Goal: Task Accomplishment & Management: Manage account settings

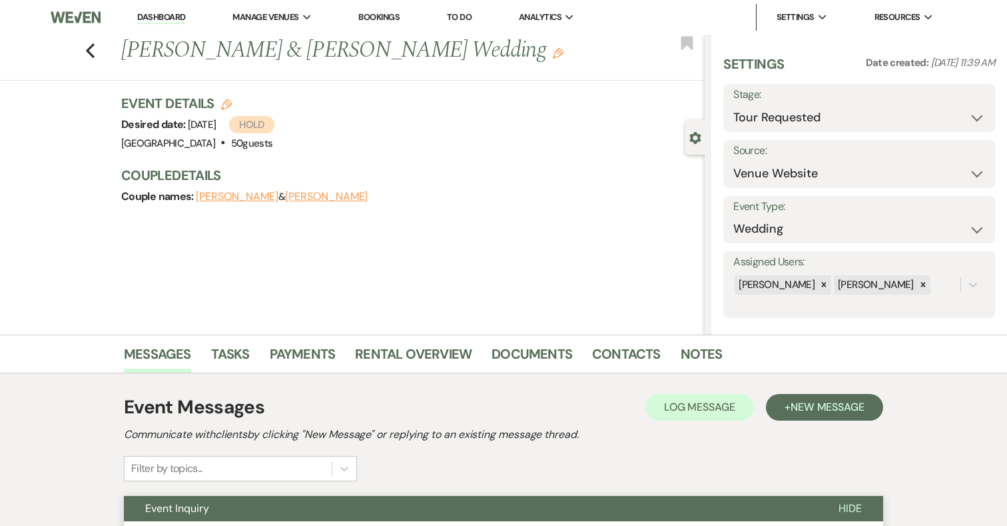
select select "2"
select select "5"
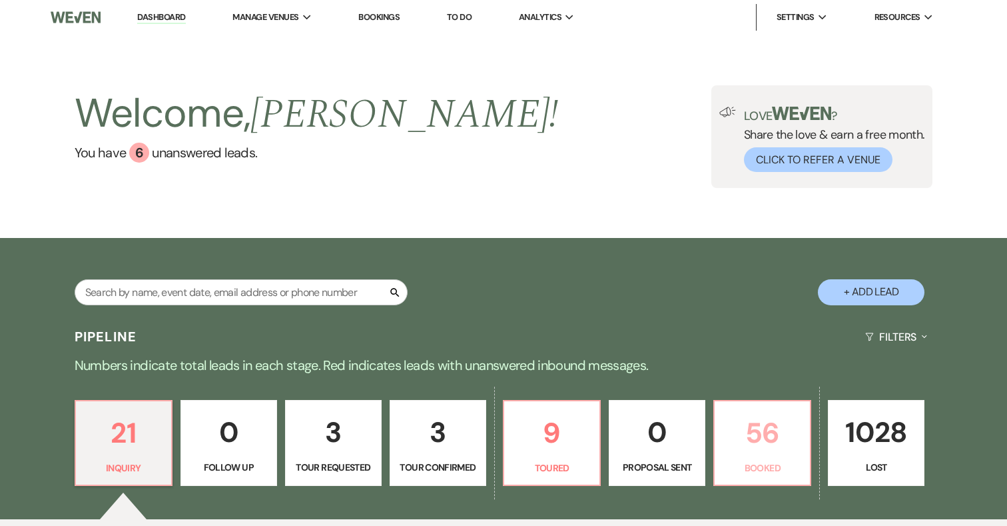
click at [767, 428] on p "56" at bounding box center [762, 432] width 79 height 45
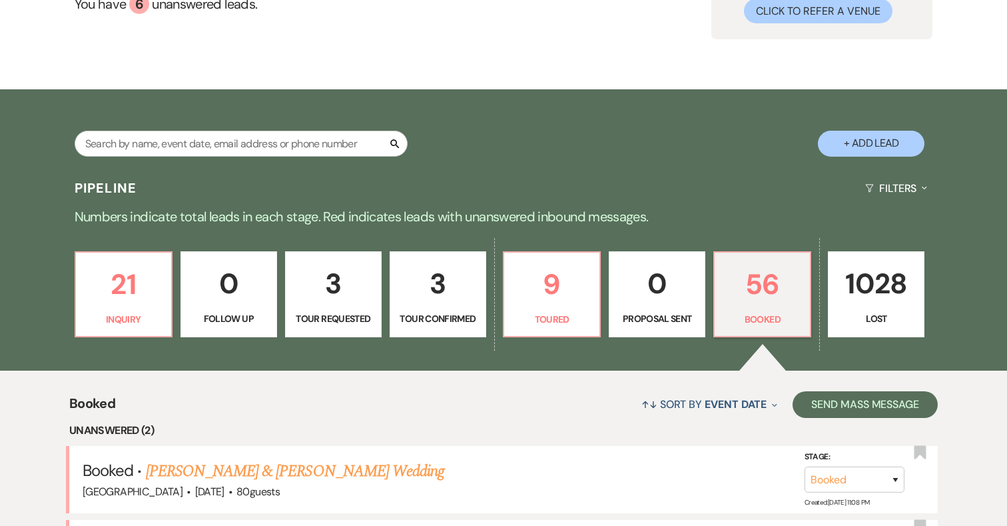
scroll to position [151, 0]
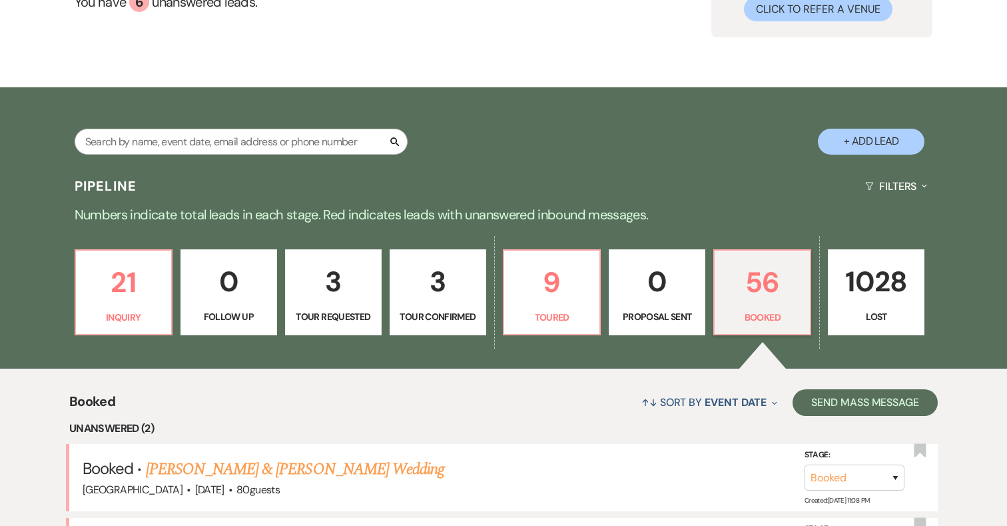
click at [346, 288] on p "3" at bounding box center [333, 281] width 79 height 45
select select "2"
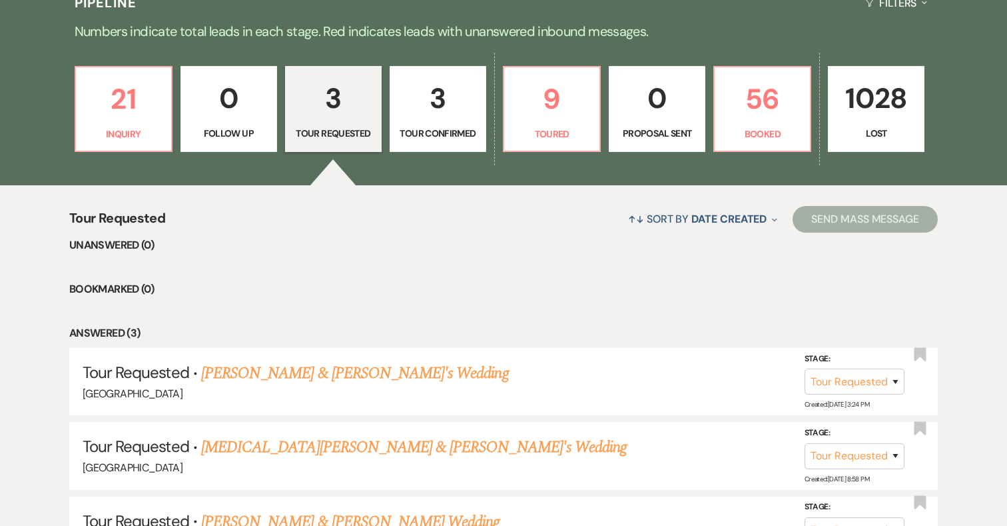
click at [439, 101] on p "3" at bounding box center [437, 98] width 79 height 45
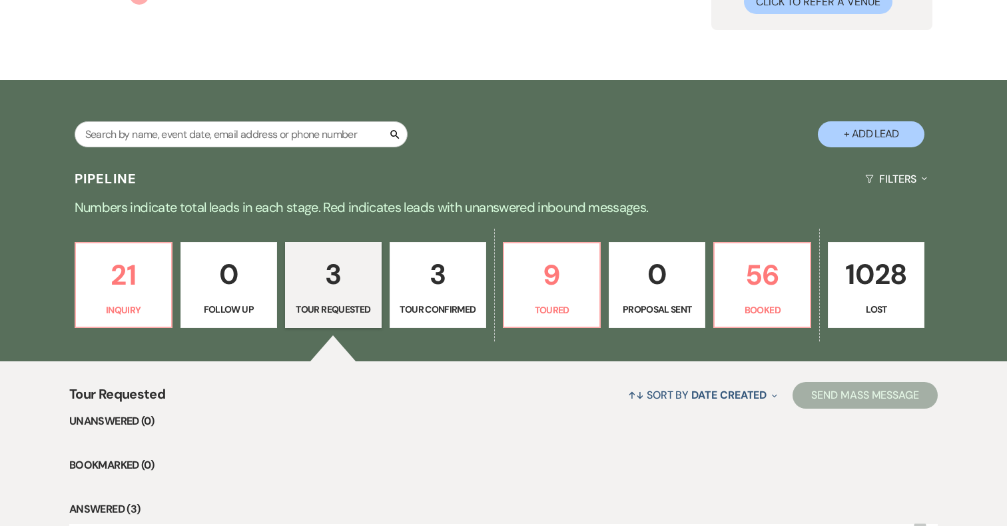
select select "4"
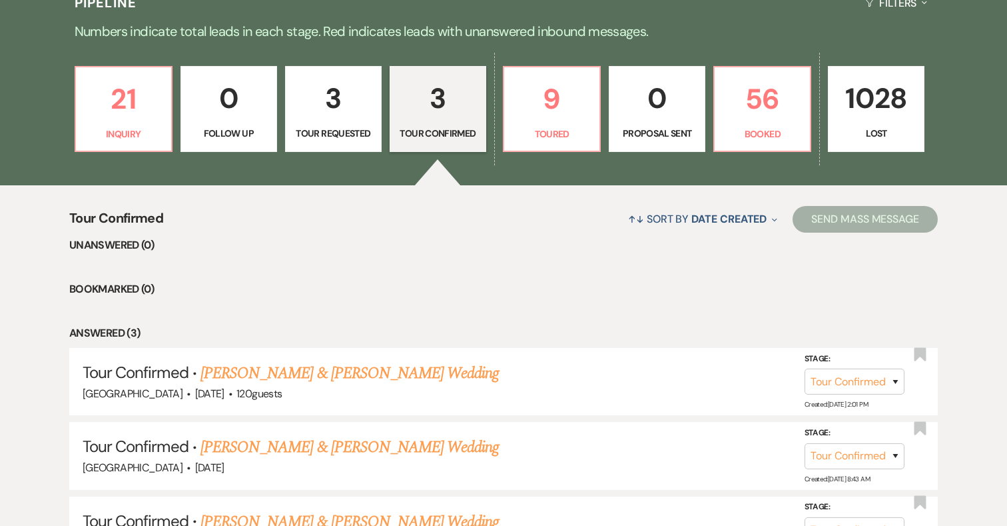
scroll to position [478, 0]
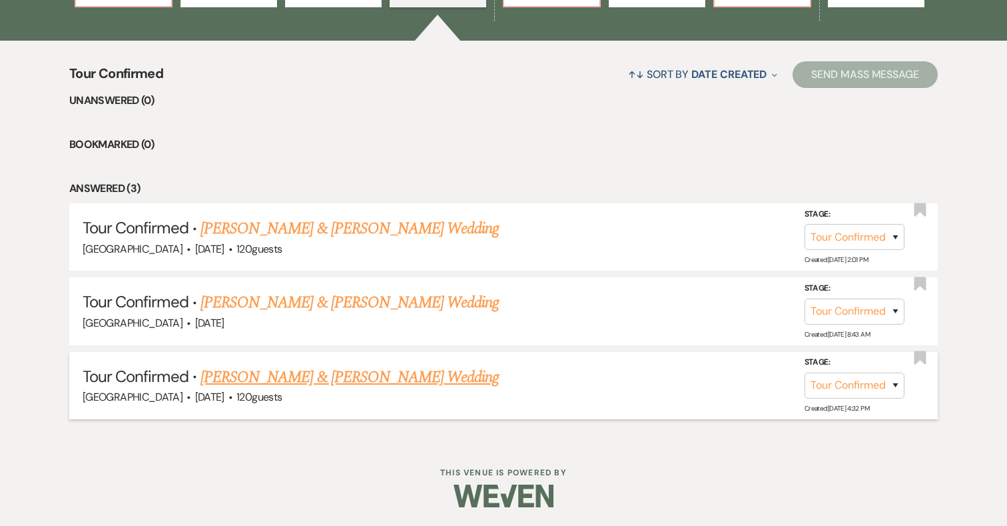
click at [402, 378] on link "Jack Williamson & Katie Crowley's Wedding" at bounding box center [350, 377] width 298 height 24
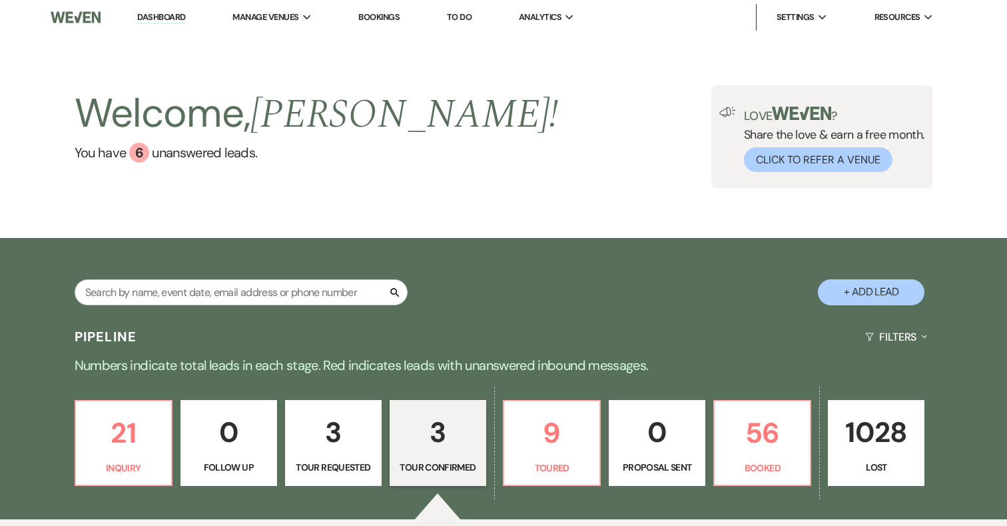
select select "4"
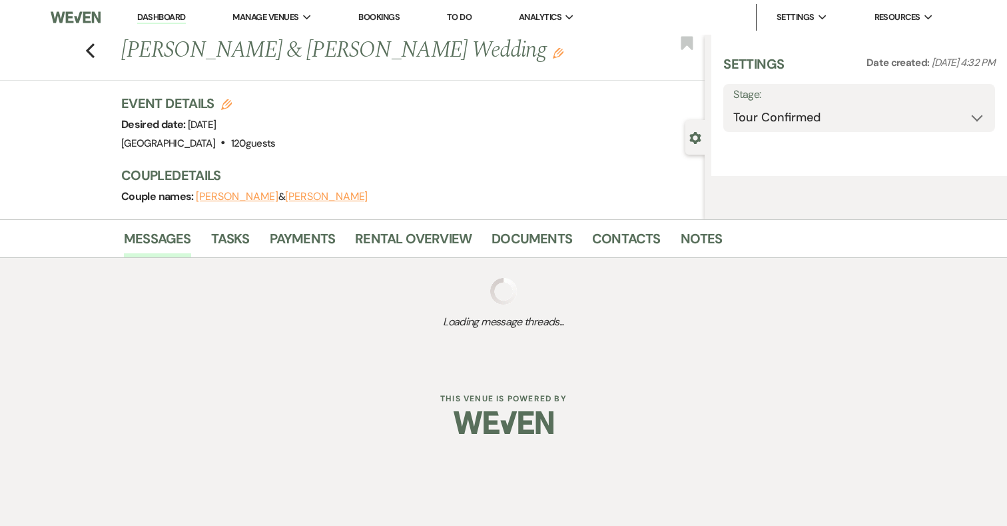
select select "5"
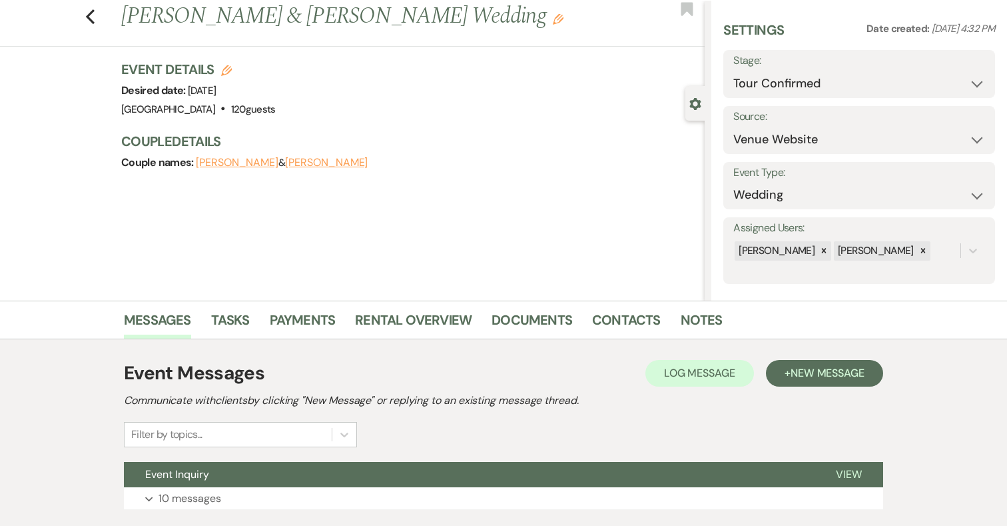
scroll to position [36, 0]
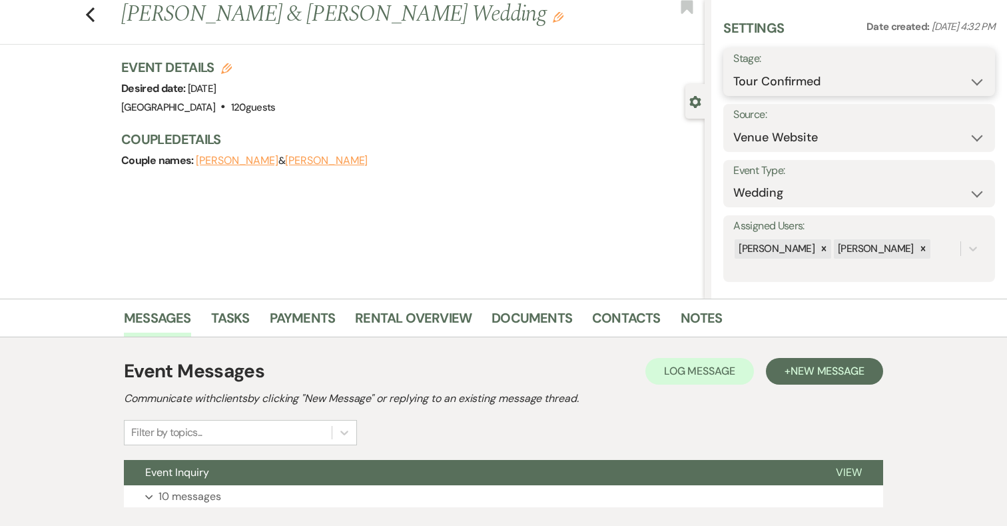
click at [817, 84] on select "Inquiry Follow Up Tour Requested Tour Confirmed Toured Proposal Sent Booked Lost" at bounding box center [859, 82] width 252 height 26
select select "5"
click at [969, 77] on button "Save" at bounding box center [967, 72] width 56 height 27
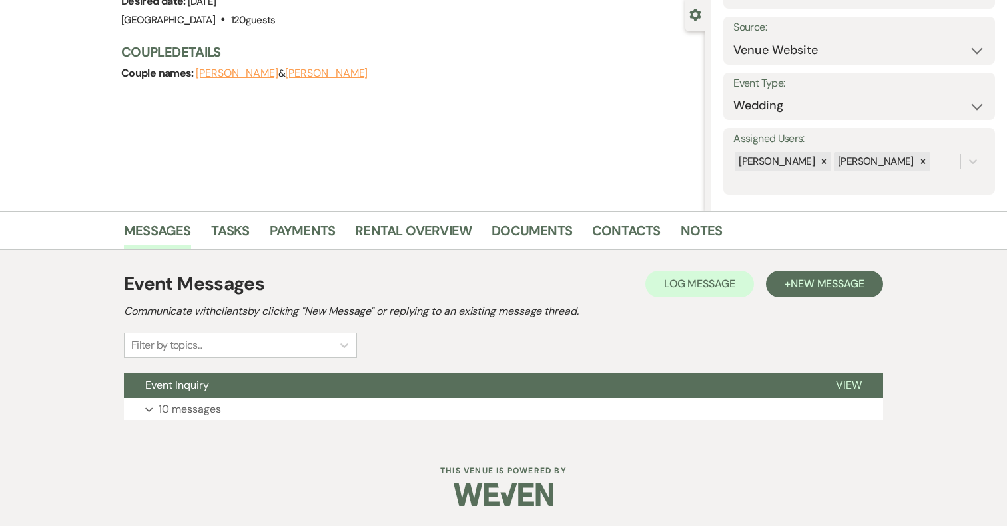
scroll to position [0, 0]
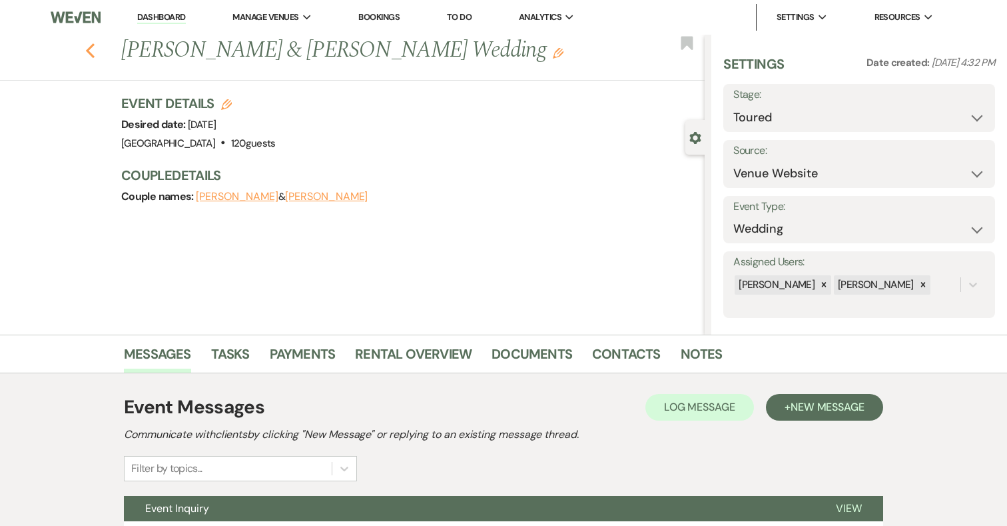
click at [91, 49] on icon "Previous" at bounding box center [90, 51] width 10 height 16
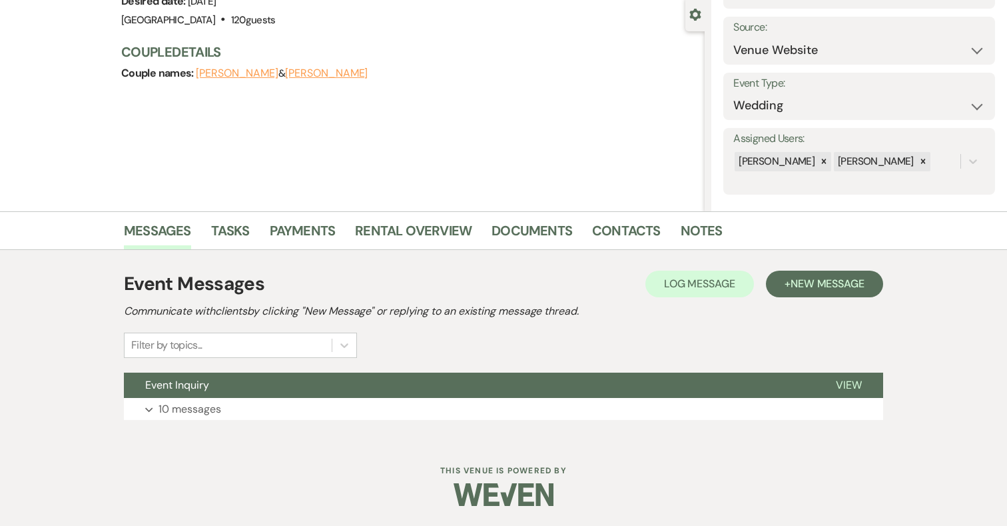
select select "4"
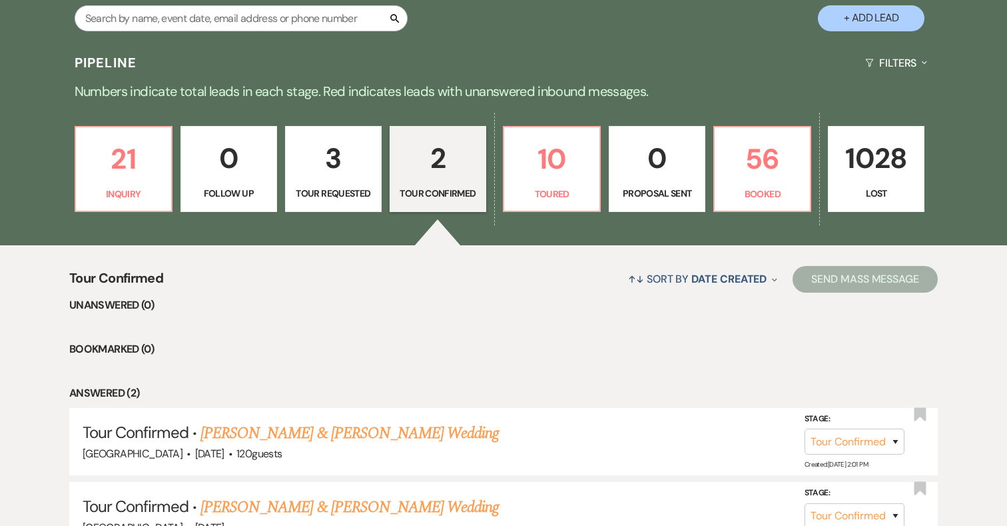
scroll to position [272, 0]
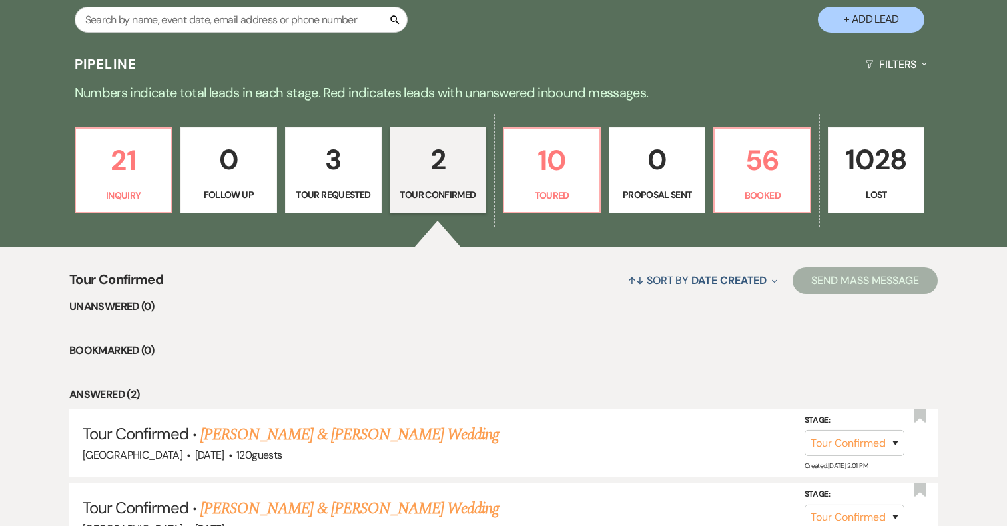
click at [340, 174] on p "3" at bounding box center [333, 159] width 79 height 45
select select "2"
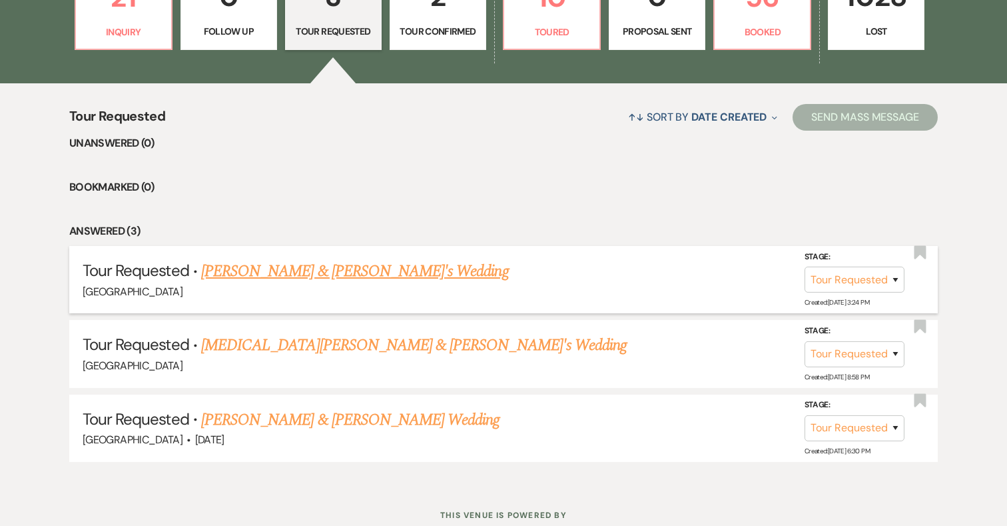
scroll to position [433, 0]
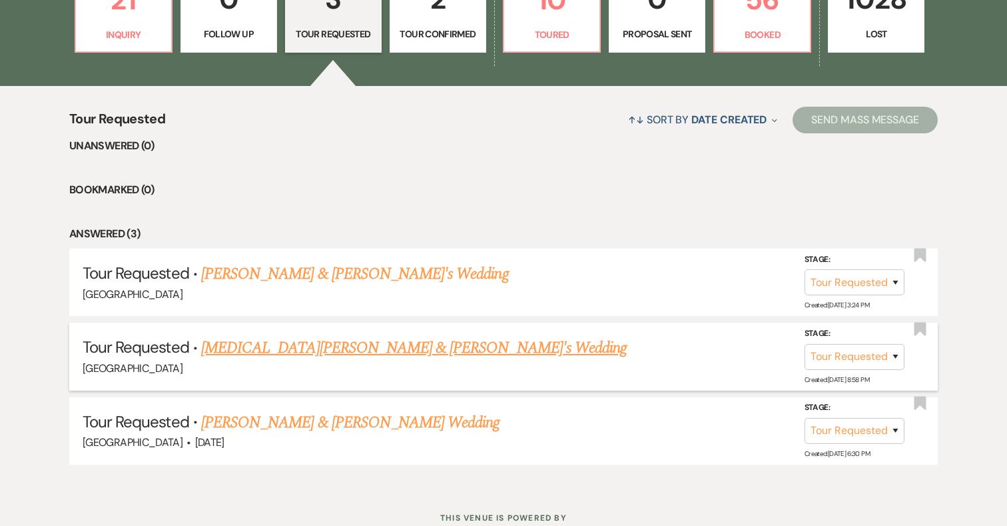
click at [359, 348] on link "Alli Perkins & Fiance's Wedding" at bounding box center [414, 348] width 426 height 24
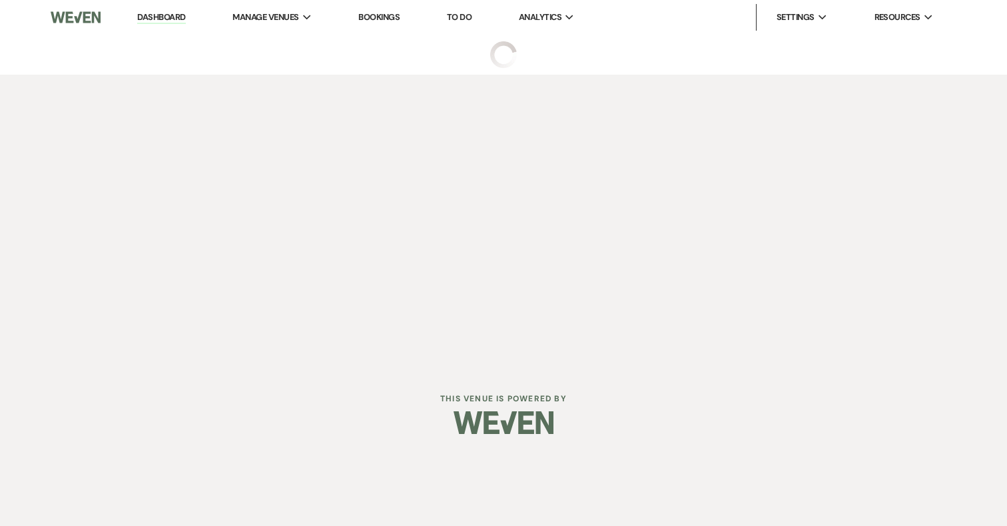
select select "2"
select select "17"
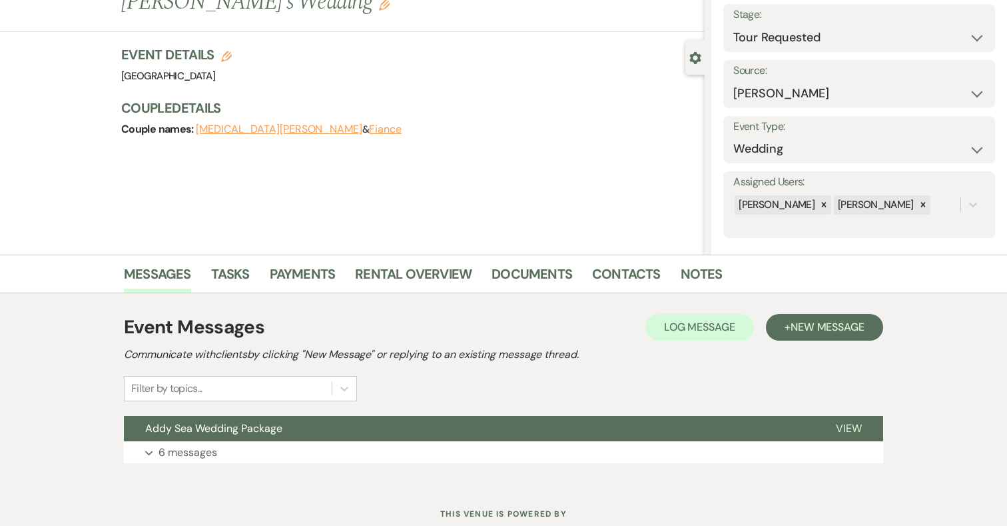
scroll to position [123, 0]
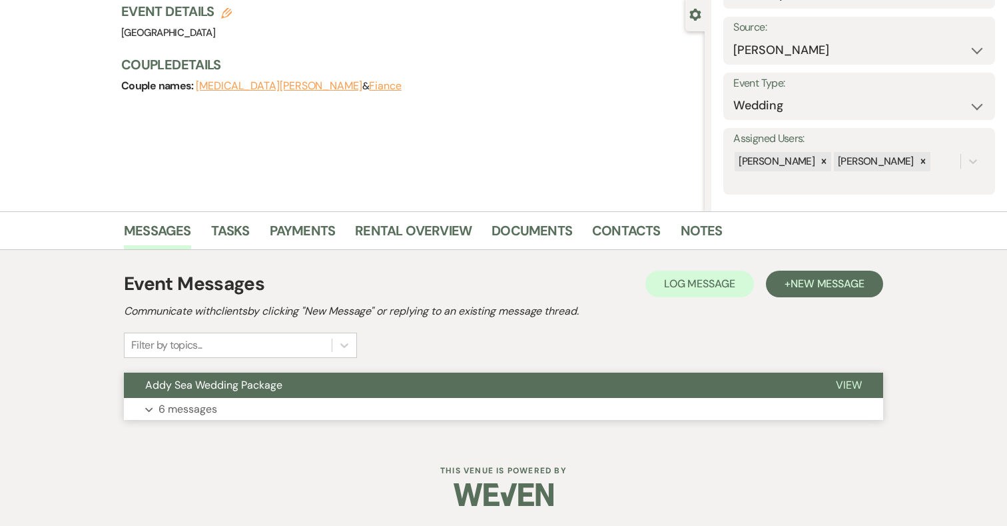
click at [356, 414] on button "Expand 6 messages" at bounding box center [503, 409] width 759 height 23
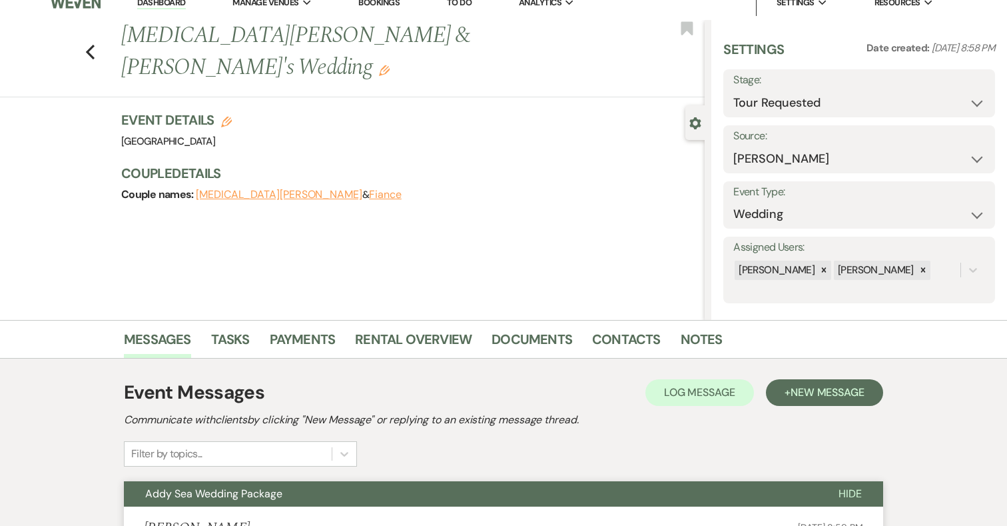
scroll to position [0, 0]
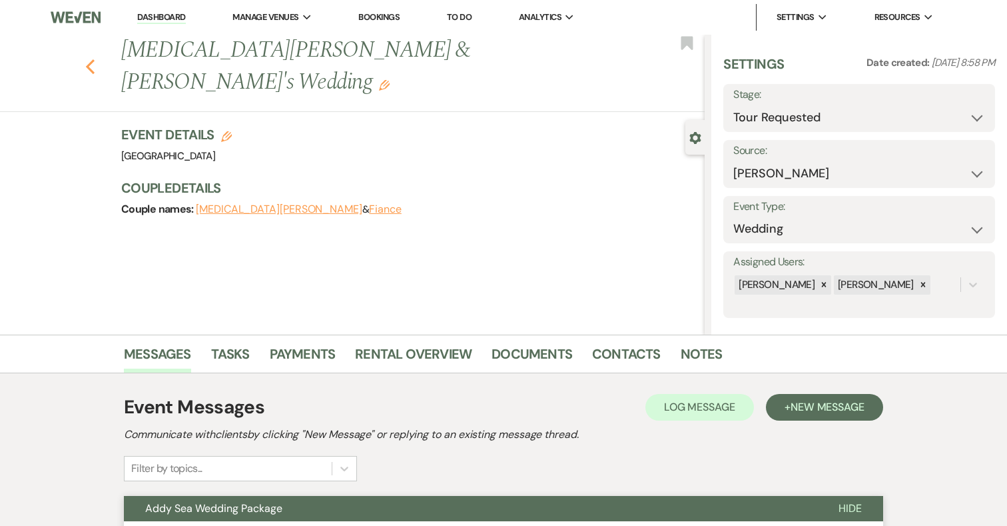
click at [93, 59] on icon "Previous" at bounding box center [90, 67] width 10 height 16
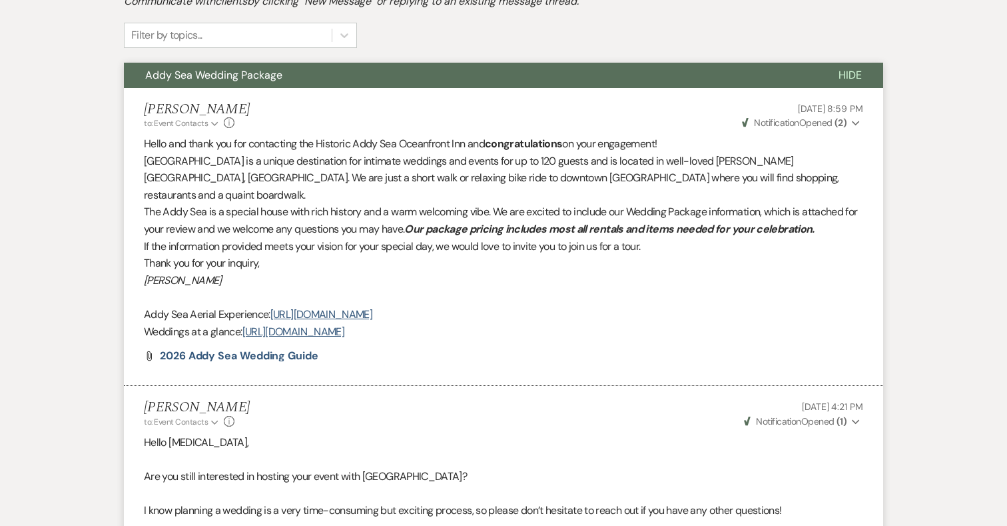
select select "2"
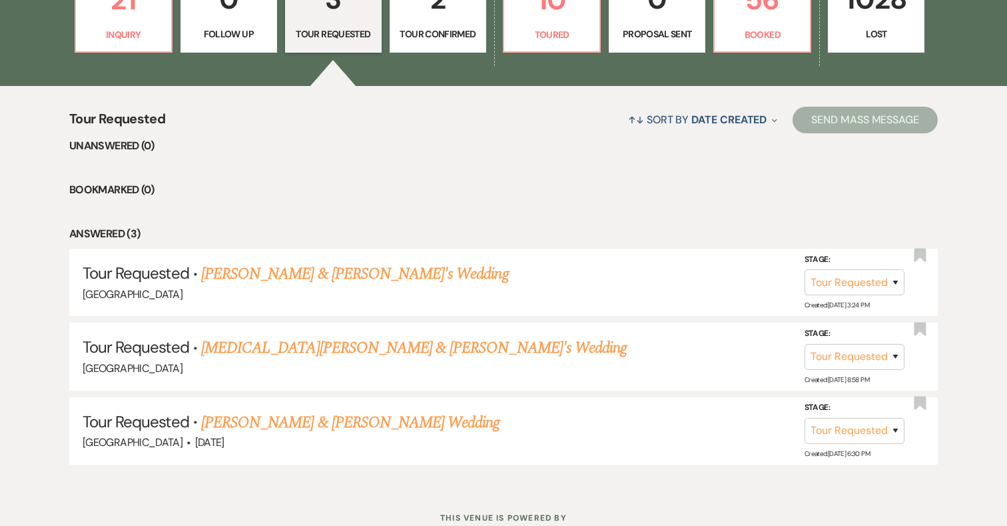
click at [436, 21] on link "2 Tour Confirmed" at bounding box center [438, 10] width 97 height 87
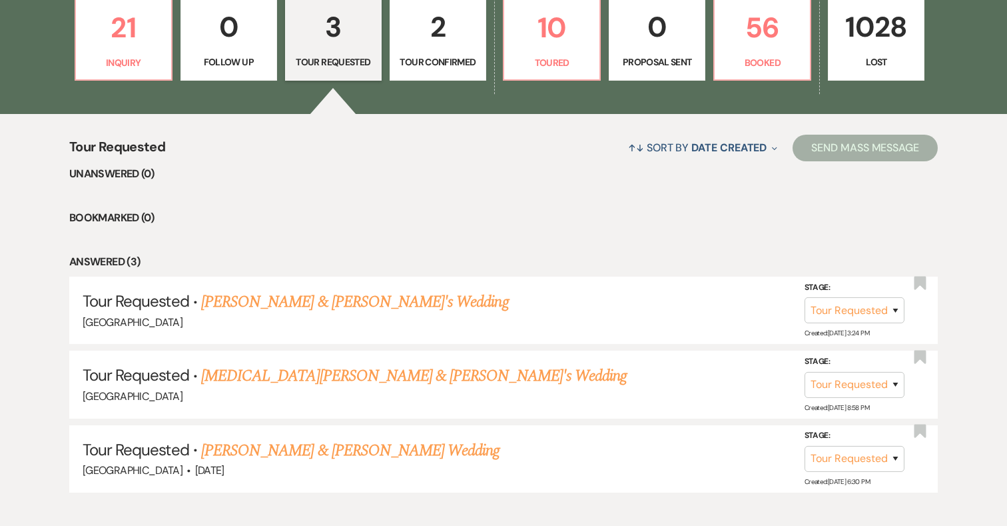
select select "4"
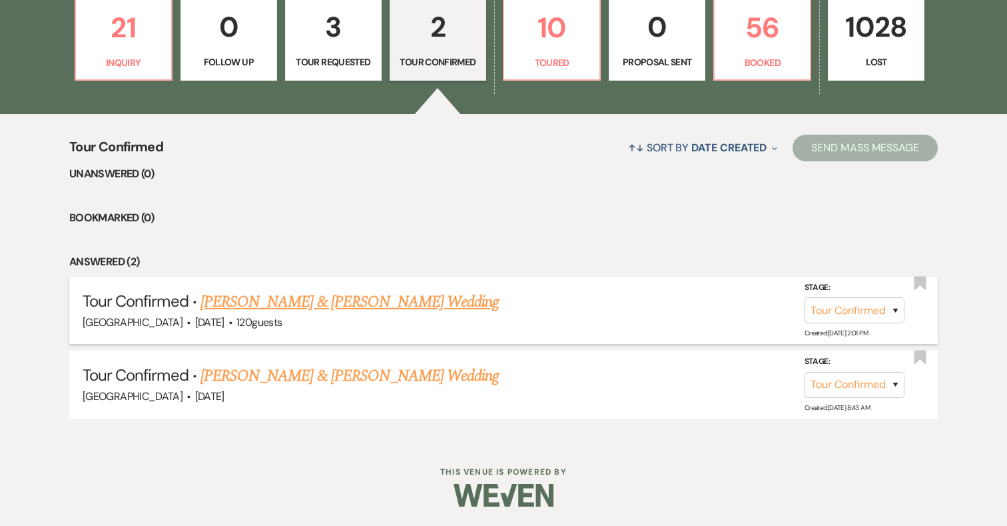
click at [401, 303] on link "Robert DeAngelis & Emily Mitchell's Wedding" at bounding box center [350, 302] width 298 height 24
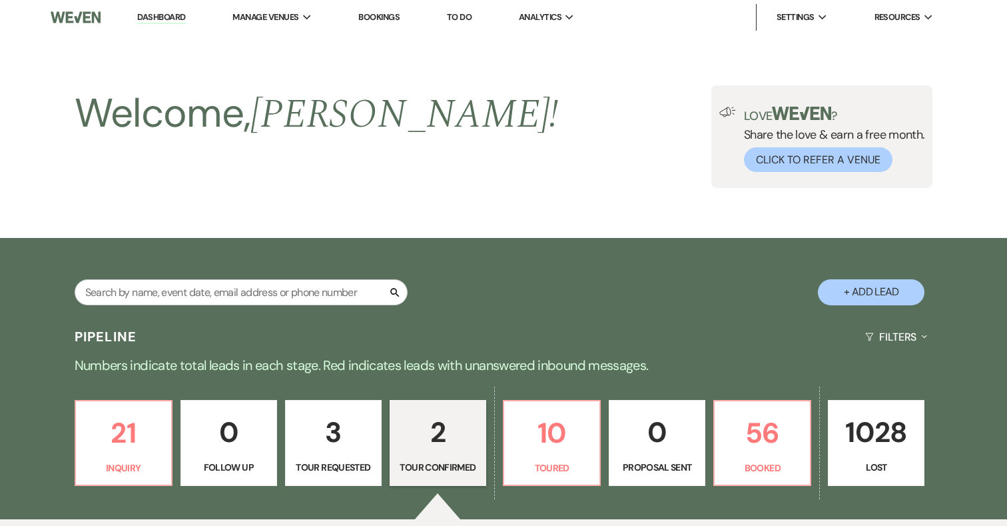
select select "4"
select select "5"
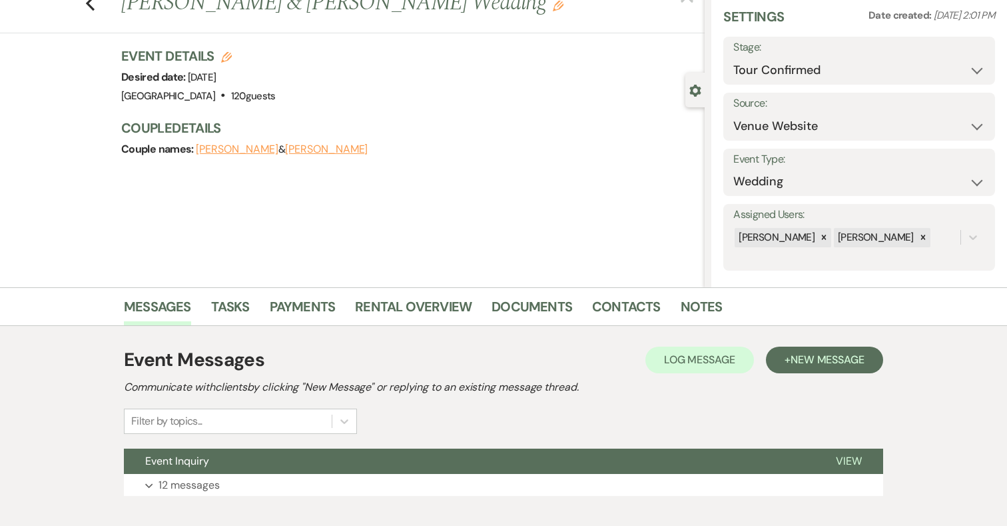
scroll to position [123, 0]
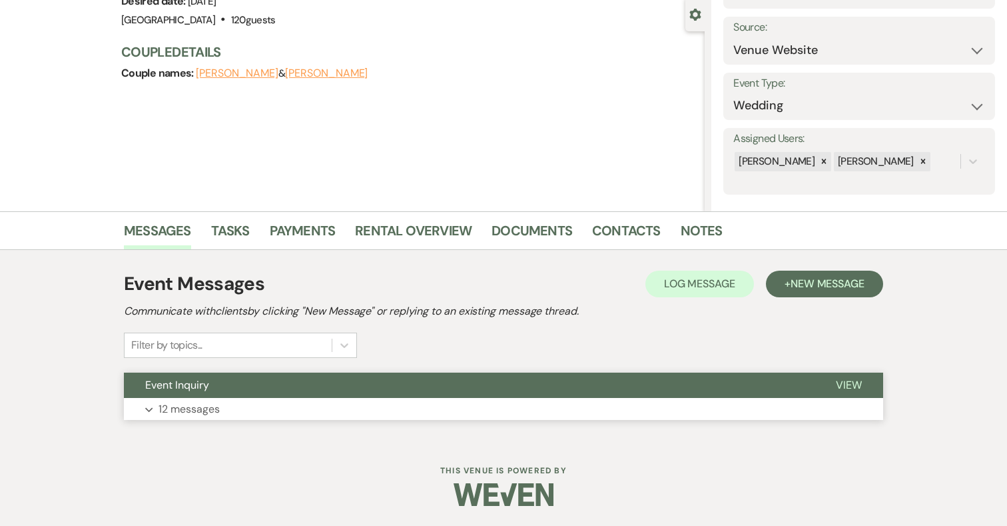
click at [193, 418] on button "Expand 12 messages" at bounding box center [503, 409] width 759 height 23
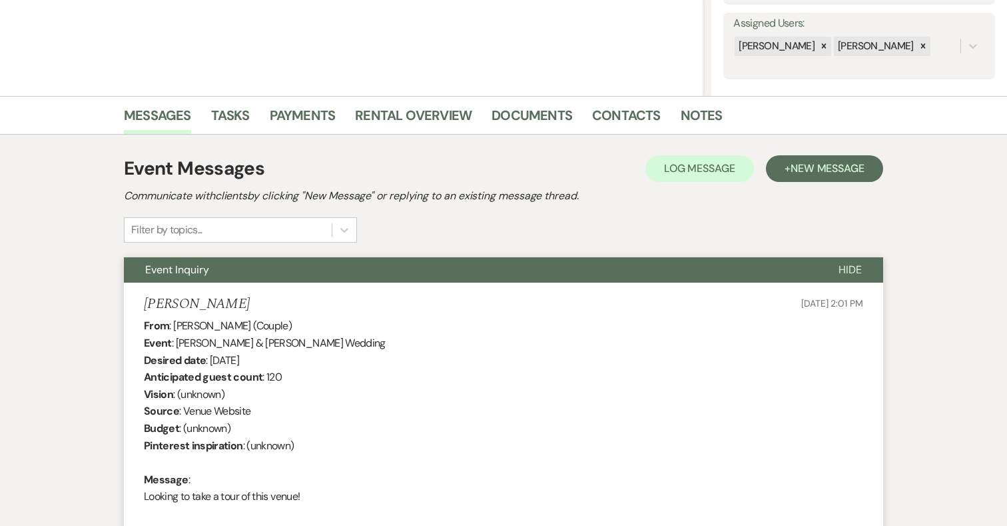
scroll to position [0, 0]
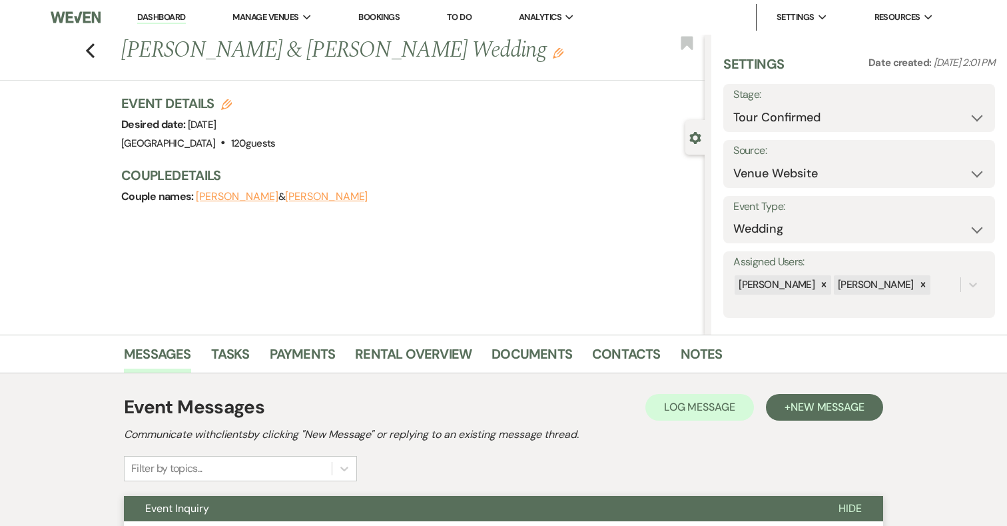
click at [256, 16] on span "Manage Venues" at bounding box center [265, 17] width 66 height 13
click at [267, 44] on li "[GEOGRAPHIC_DATA]" at bounding box center [300, 43] width 120 height 13
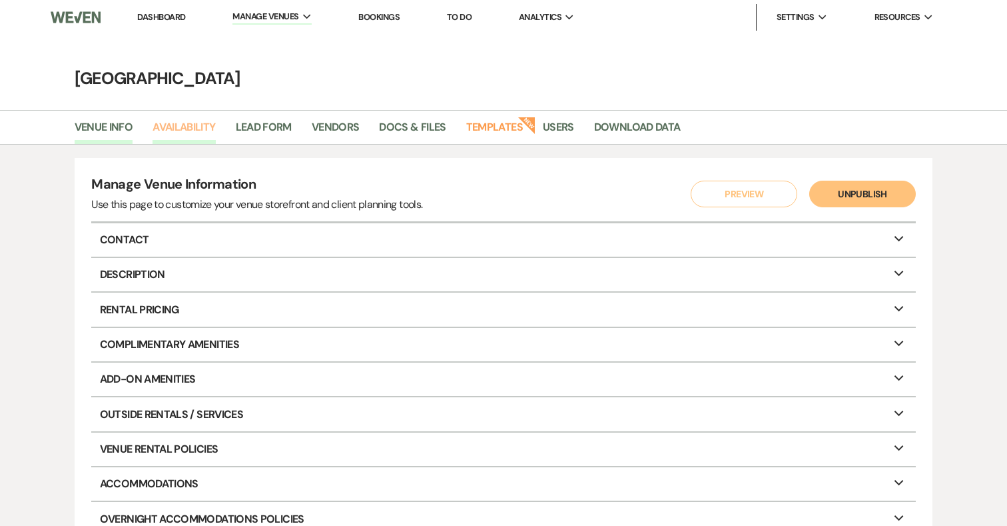
click at [183, 133] on link "Availability" at bounding box center [184, 131] width 63 height 25
select select "3"
select select "2026"
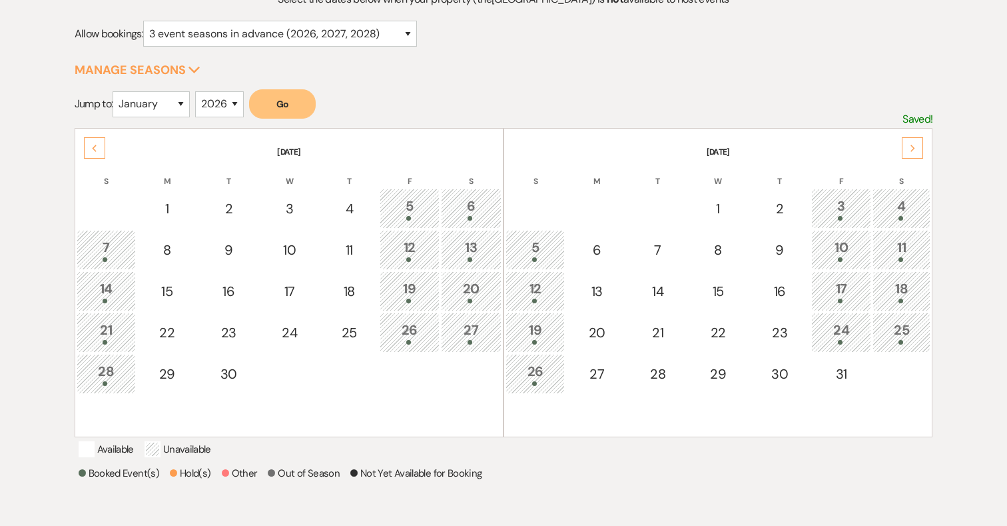
scroll to position [171, 0]
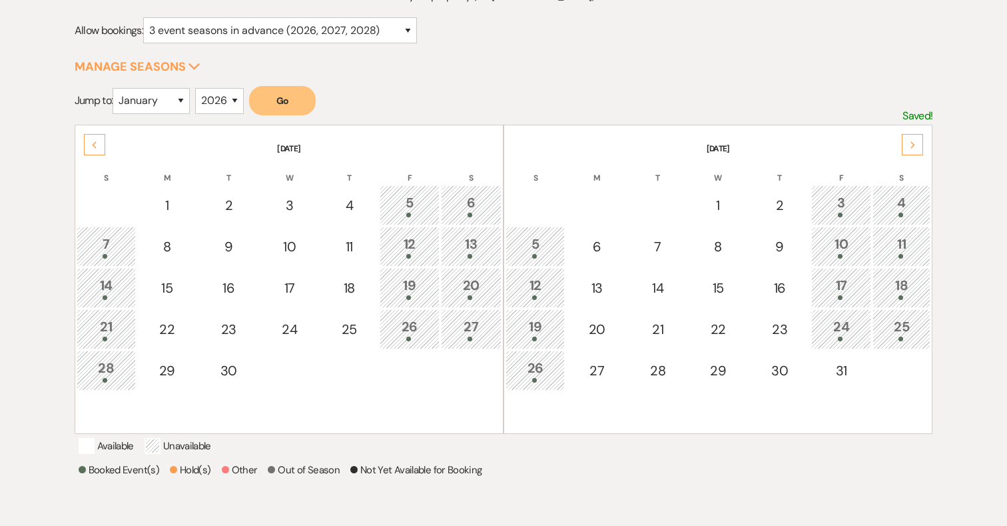
click at [295, 103] on button "Go" at bounding box center [282, 100] width 67 height 29
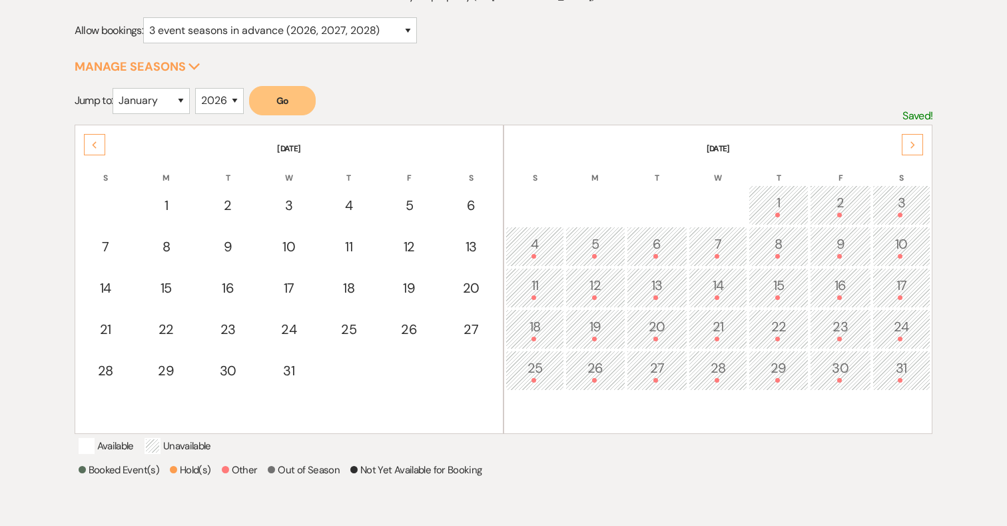
click at [915, 145] on icon "Next" at bounding box center [913, 145] width 7 height 8
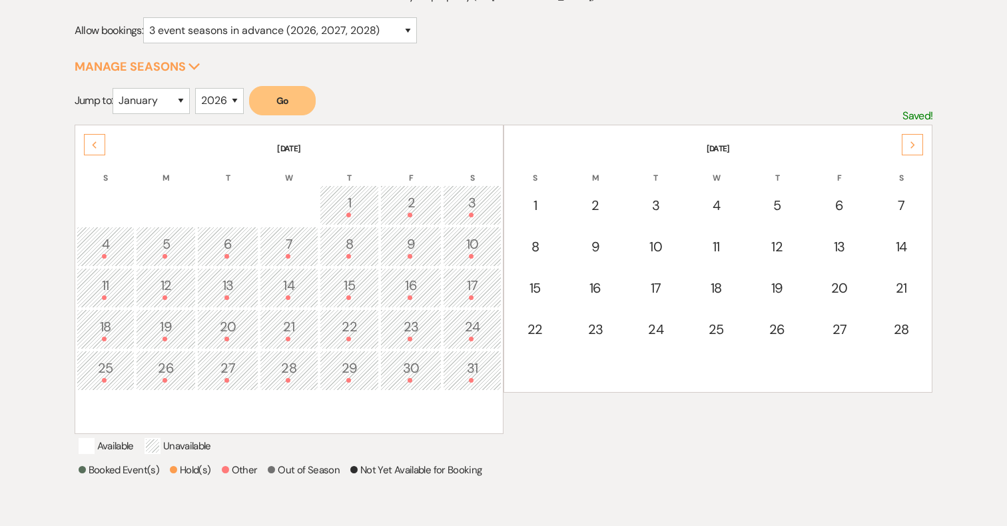
click at [915, 145] on icon "Next" at bounding box center [913, 145] width 7 height 8
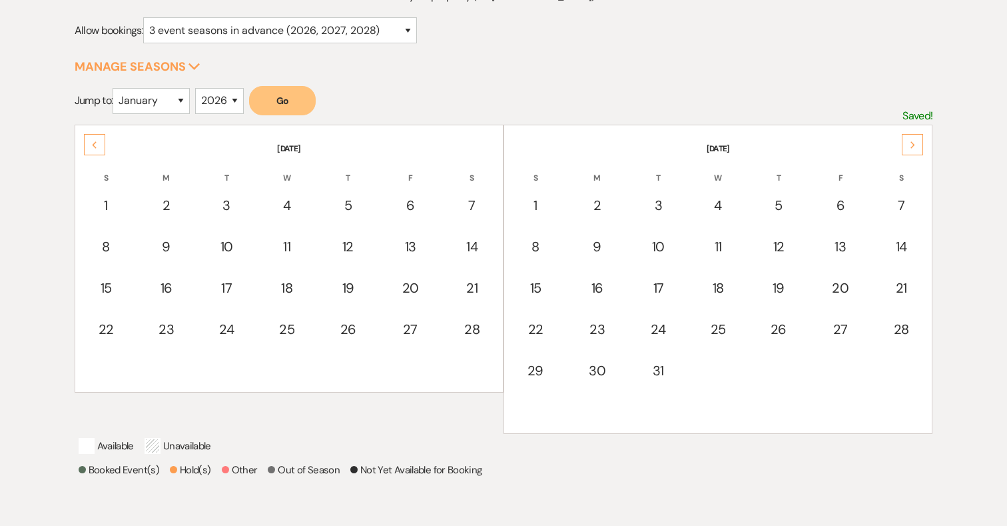
click at [915, 145] on icon "Next" at bounding box center [913, 145] width 7 height 8
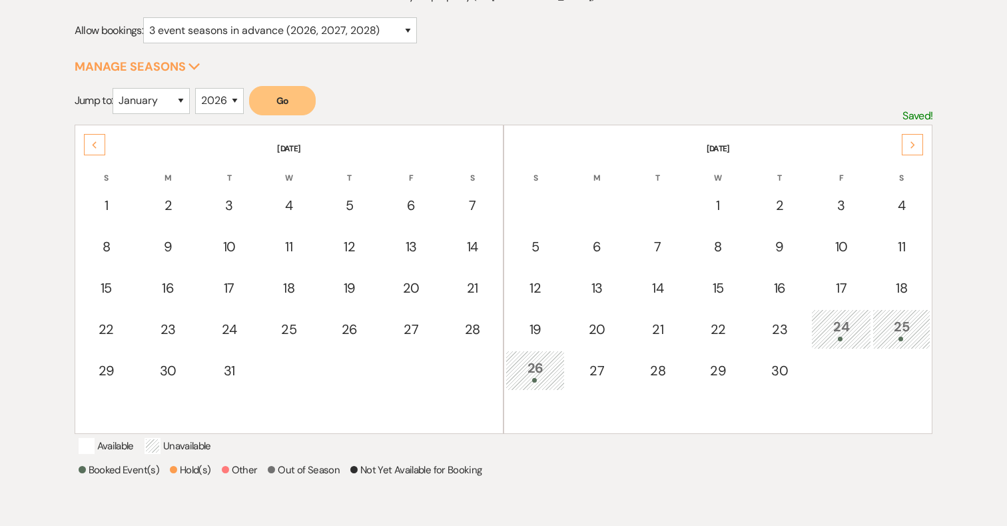
click at [915, 145] on icon "Next" at bounding box center [913, 145] width 7 height 8
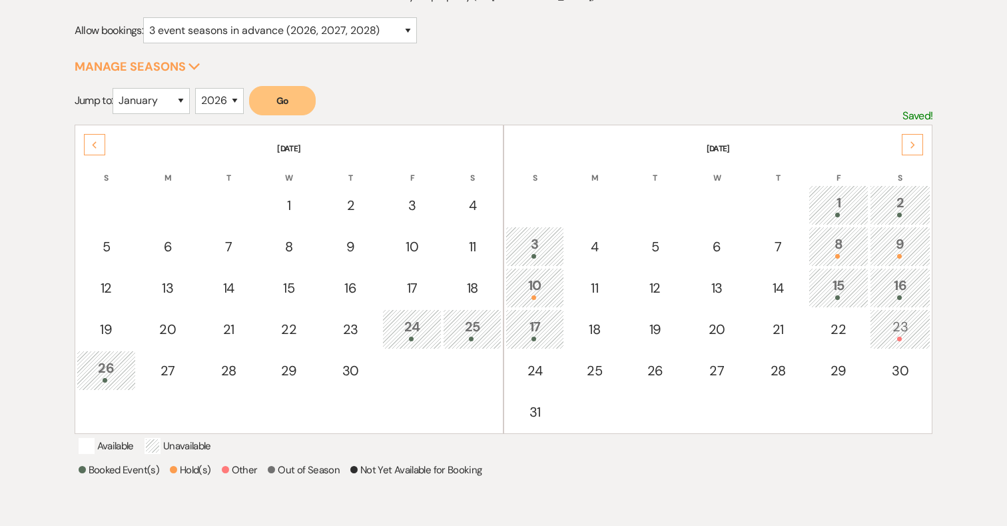
click at [909, 145] on div "Next" at bounding box center [912, 144] width 21 height 21
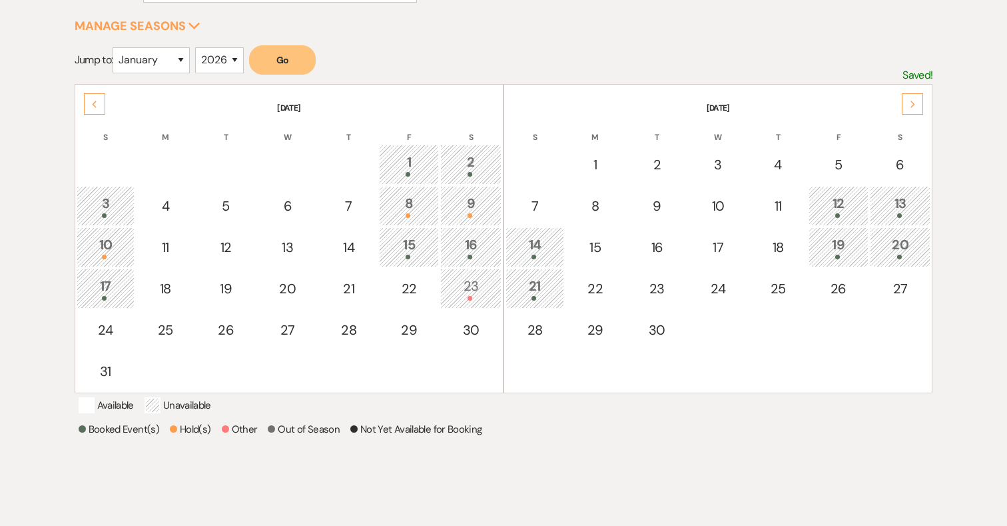
scroll to position [215, 0]
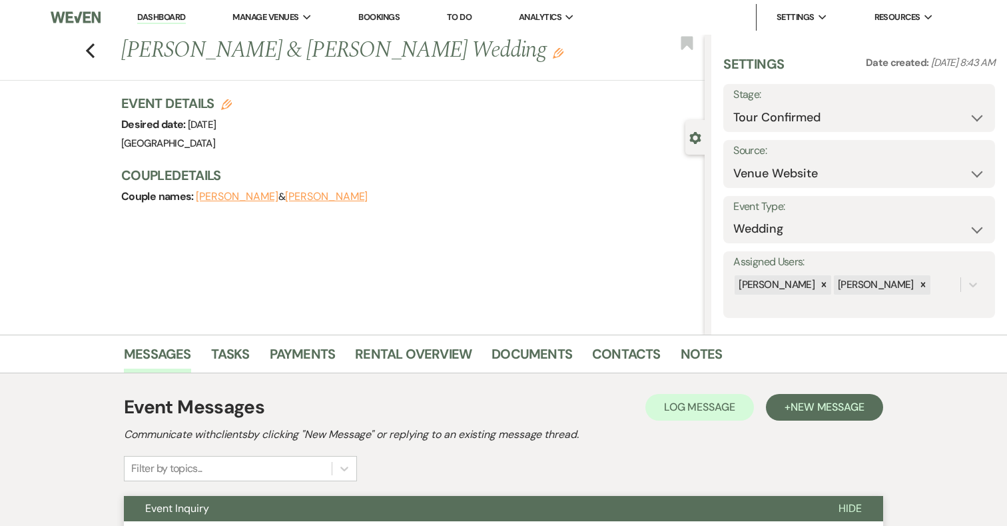
select select "4"
select select "5"
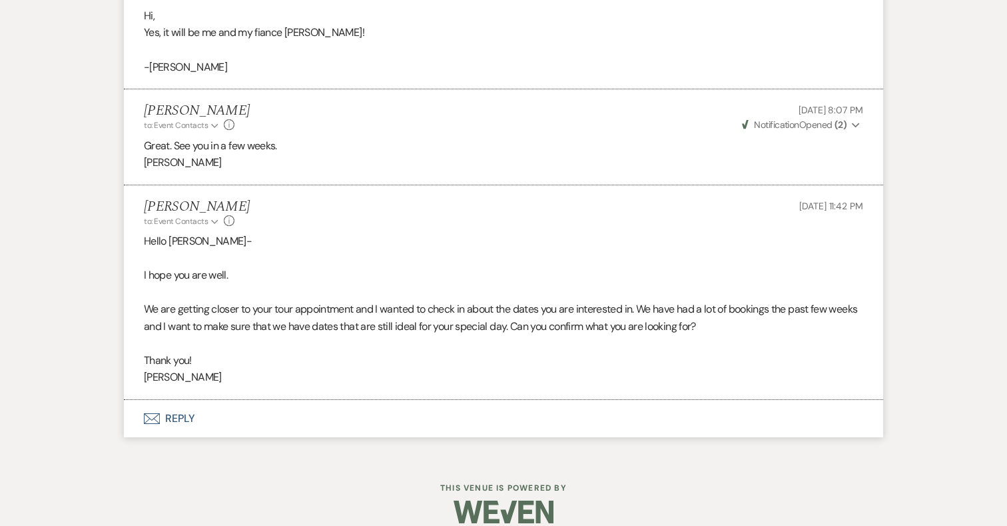
scroll to position [1645, 0]
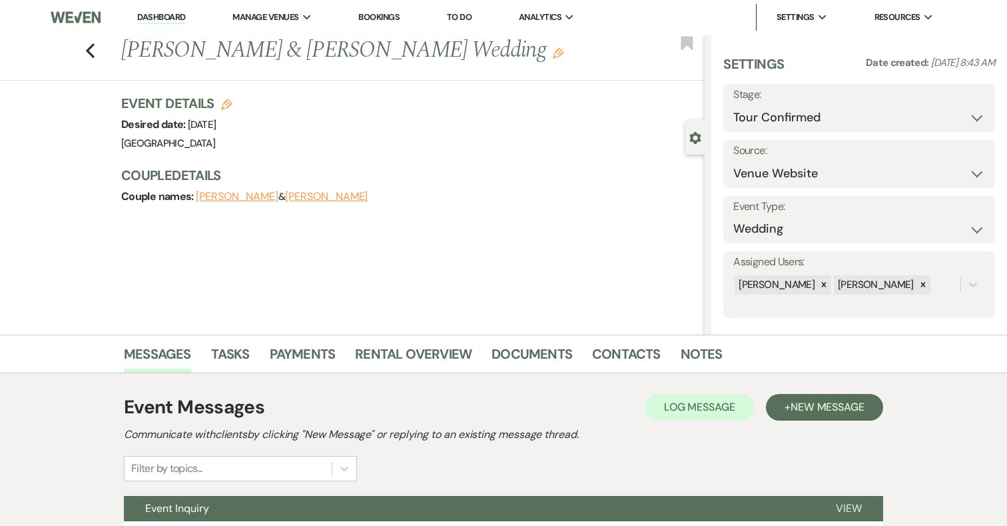
scroll to position [123, 0]
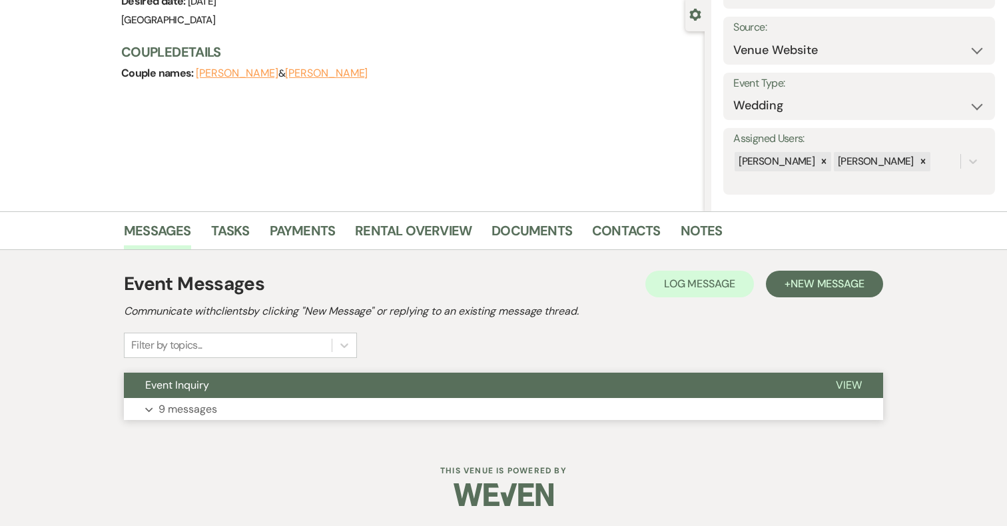
click at [268, 417] on button "Expand 9 messages" at bounding box center [503, 409] width 759 height 23
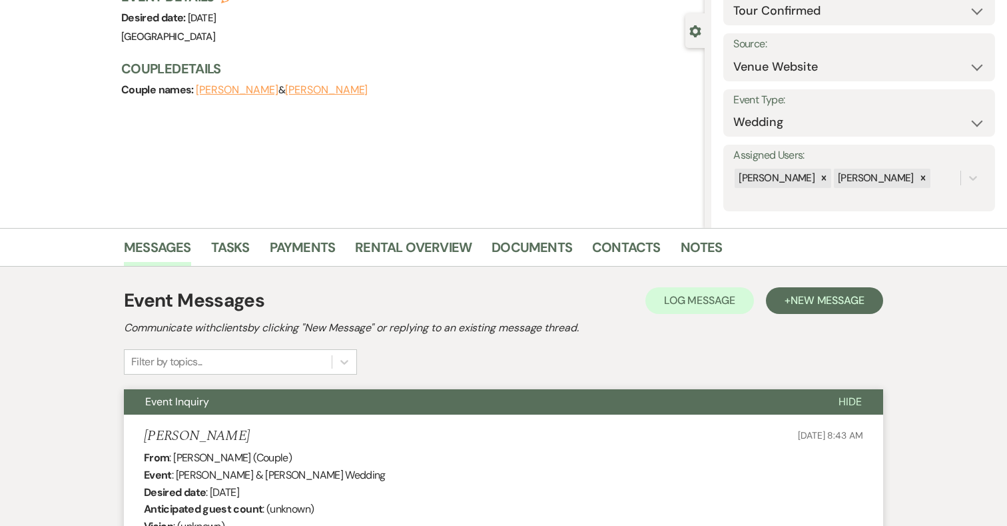
scroll to position [0, 0]
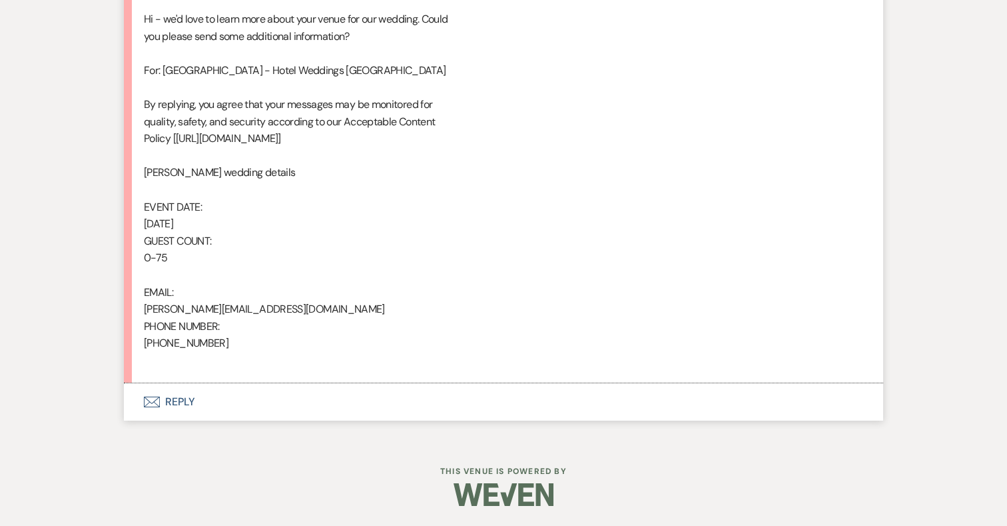
scroll to position [767, 0]
click at [189, 401] on button "Envelope Reply" at bounding box center [503, 401] width 759 height 37
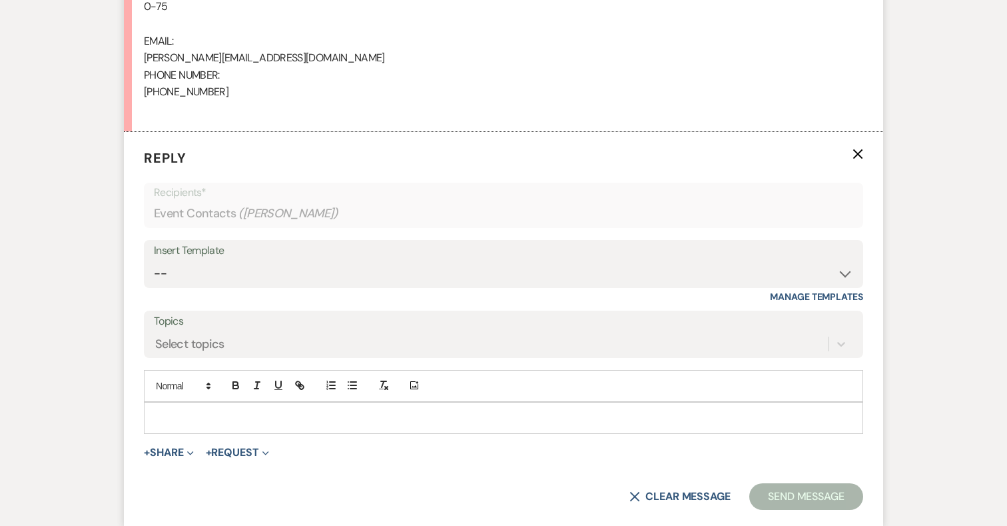
scroll to position [1021, 0]
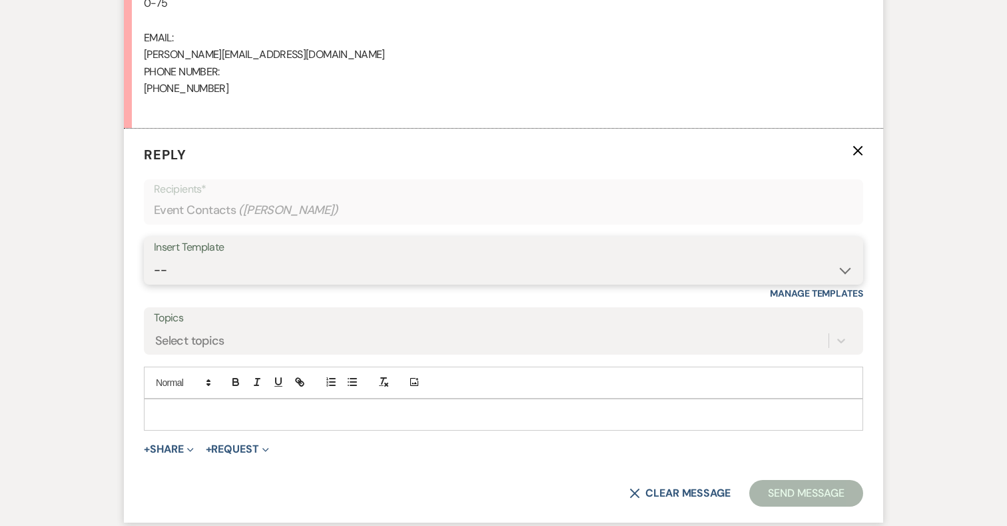
click at [310, 276] on select "-- 2024-25 Follow Up Buy Out Details Menu Tasting Invite Booking Email 2025-Wed…" at bounding box center [503, 270] width 699 height 26
select select "5321"
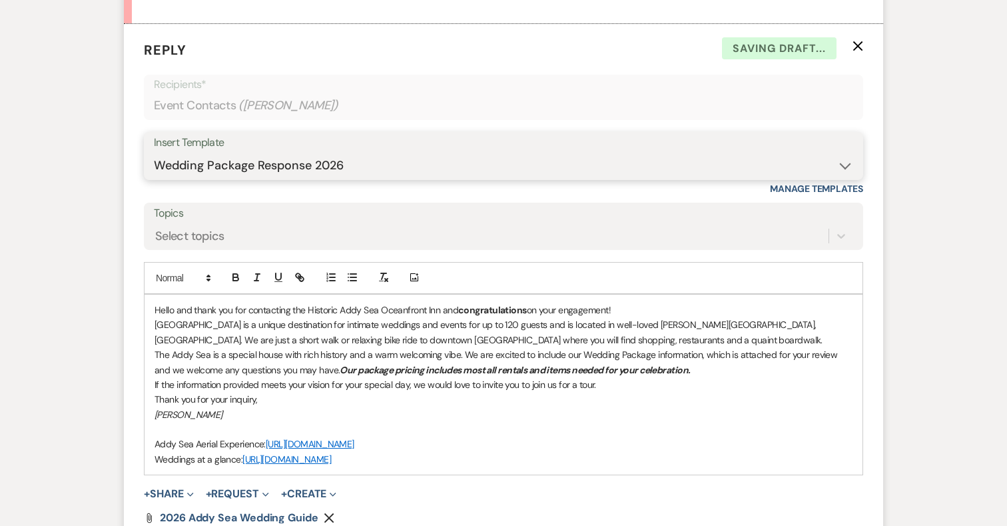
scroll to position [1310, 0]
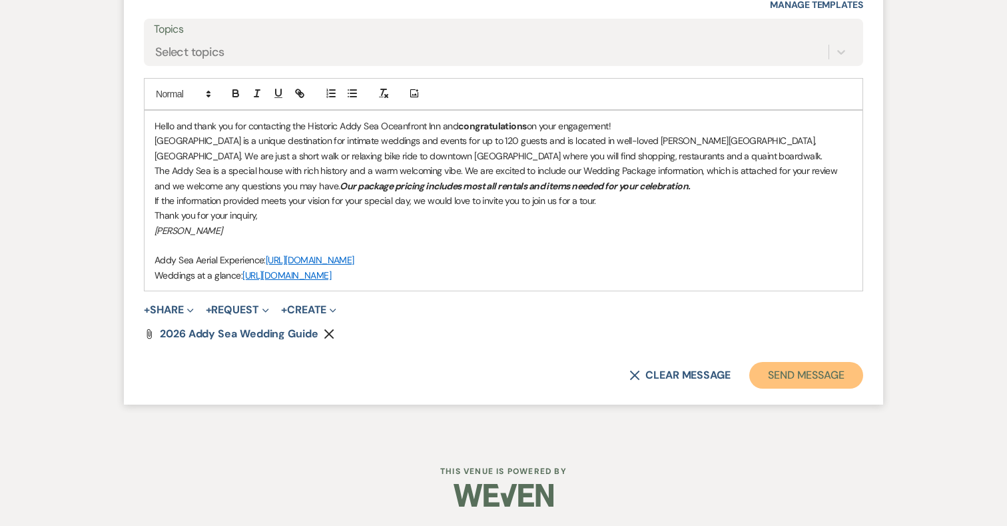
click at [777, 377] on button "Send Message" at bounding box center [806, 375] width 114 height 27
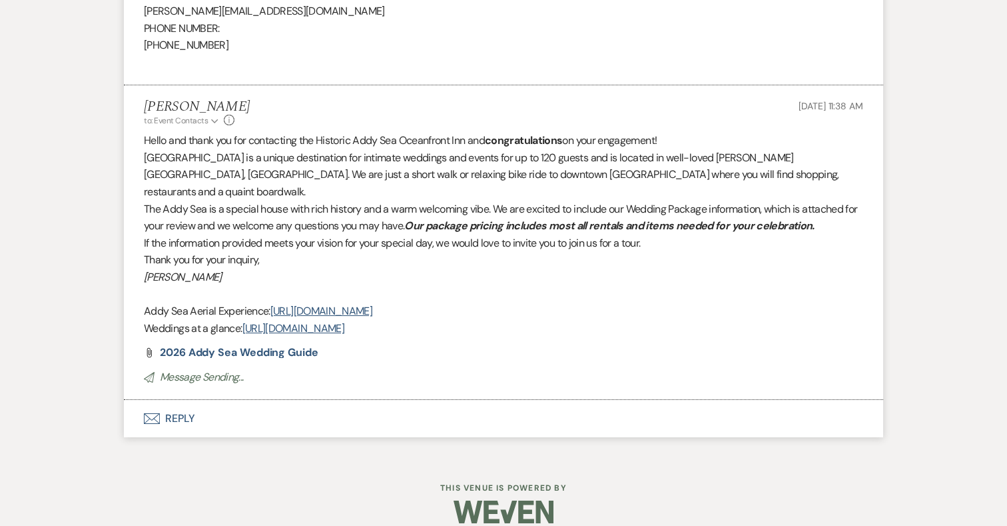
scroll to position [1047, 0]
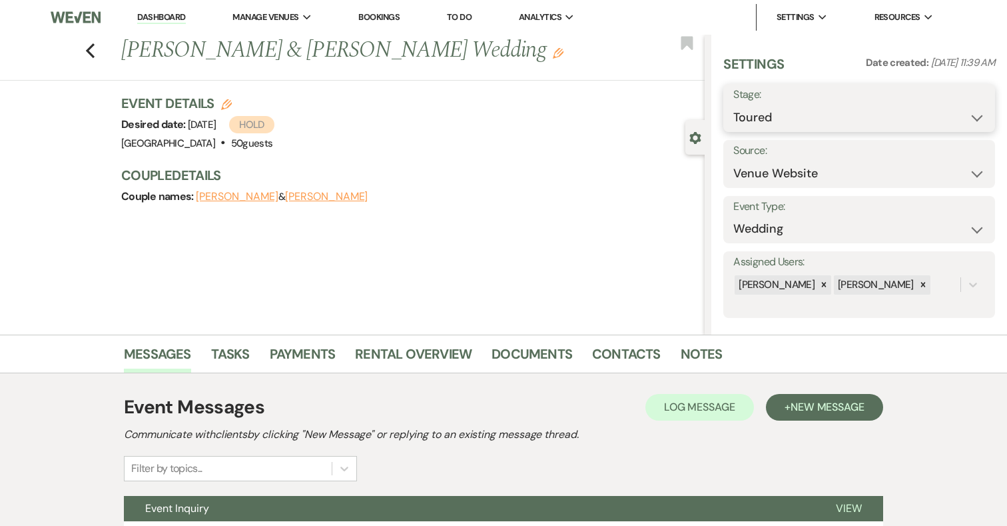
click at [873, 118] on select "Inquiry Follow Up Tour Requested Tour Confirmed Toured Proposal Sent Booked Lost" at bounding box center [859, 118] width 252 height 26
select select "7"
click at [983, 107] on button "Save" at bounding box center [967, 108] width 56 height 27
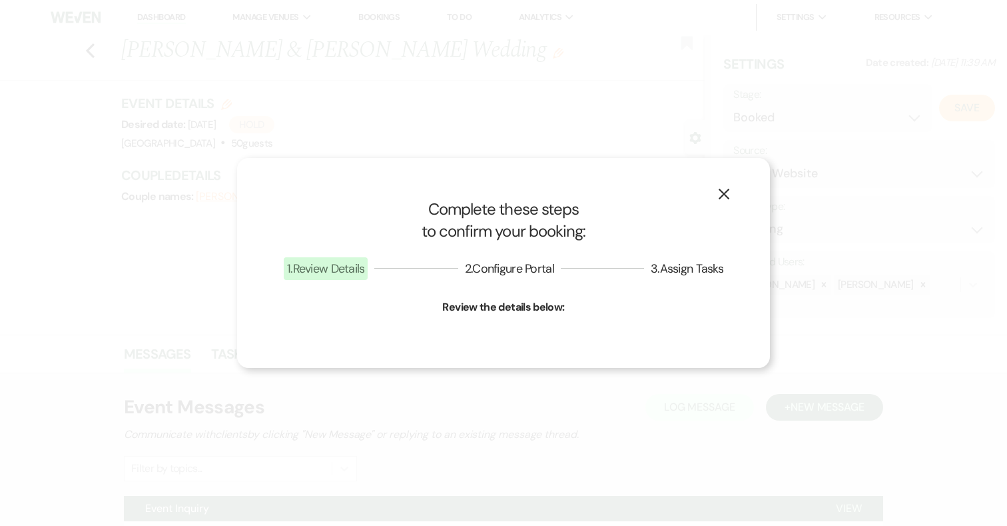
select select "1"
select select "698"
select select "eventDateAnd"
select select "false"
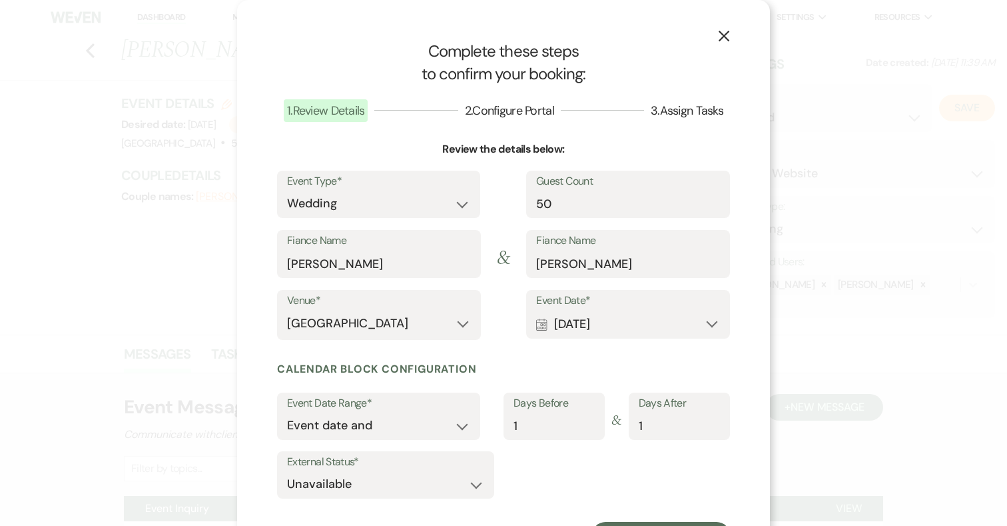
scroll to position [62, 0]
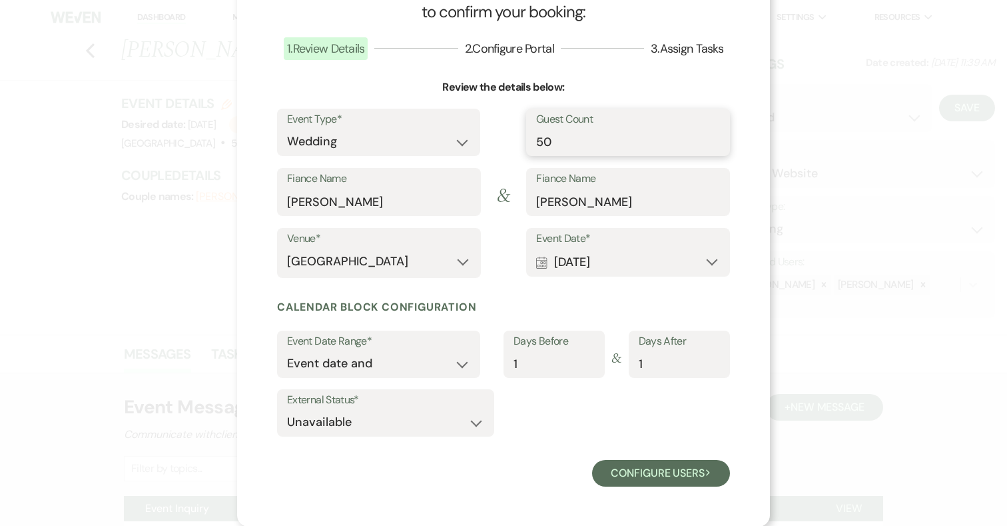
drag, startPoint x: 569, startPoint y: 148, endPoint x: 505, endPoint y: 148, distance: 64.0
click at [505, 148] on div "Event Type* Wedding Anniversary Party Baby Shower Bachelorette / Bachelor Party…" at bounding box center [503, 139] width 453 height 60
type input "45"
click at [543, 407] on div "External Status* Available Unavailable" at bounding box center [503, 415] width 453 height 53
click at [659, 474] on button "Configure users Next" at bounding box center [661, 473] width 138 height 27
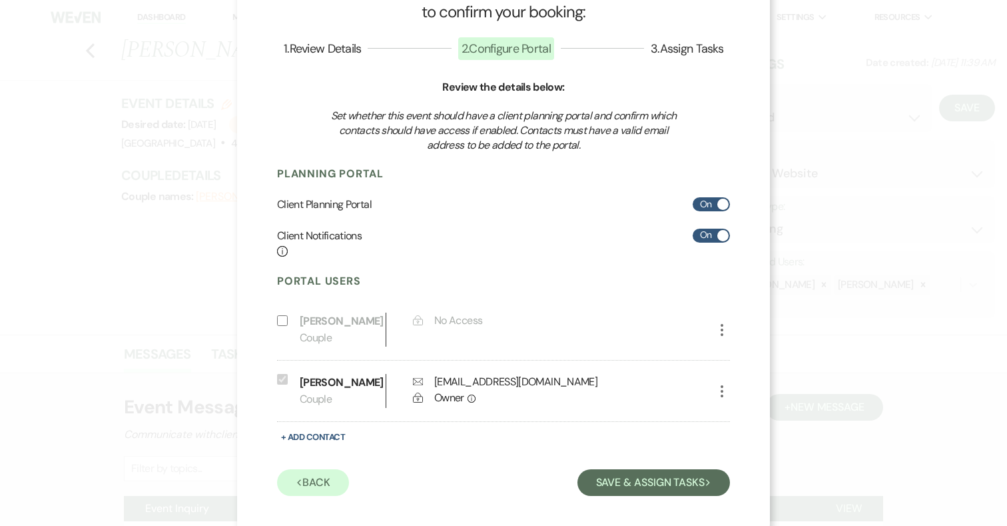
scroll to position [89, 0]
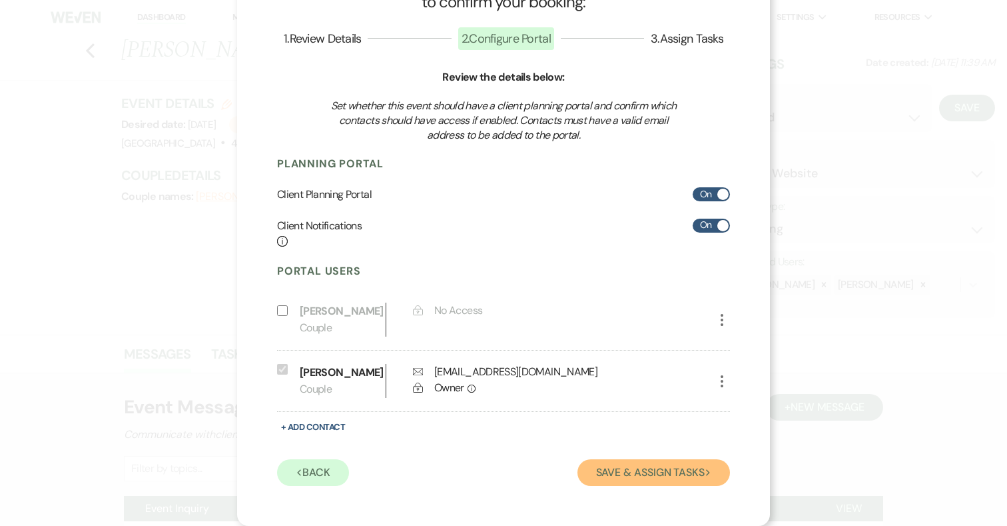
click at [670, 468] on button "Save & Assign Tasks Next" at bounding box center [654, 472] width 153 height 27
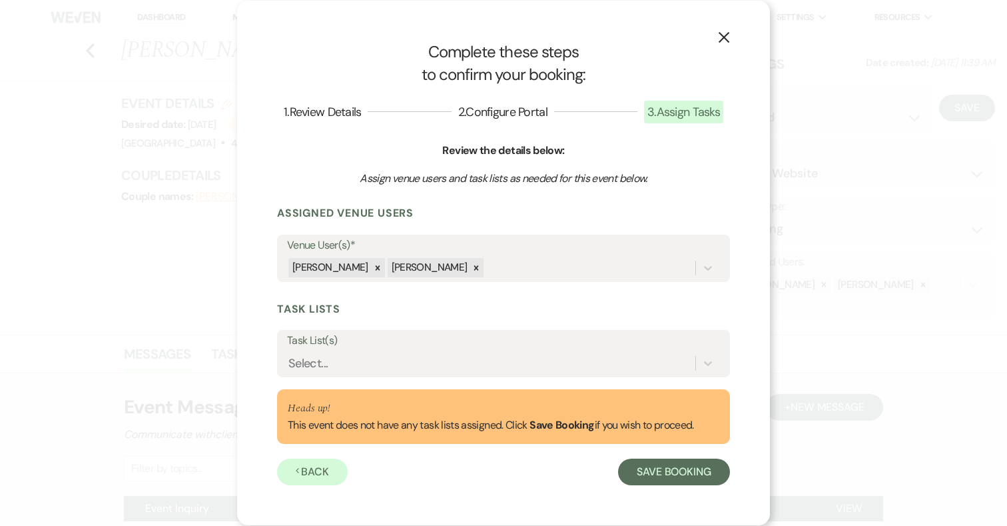
scroll to position [0, 0]
click at [676, 472] on button "Save Booking" at bounding box center [674, 471] width 112 height 27
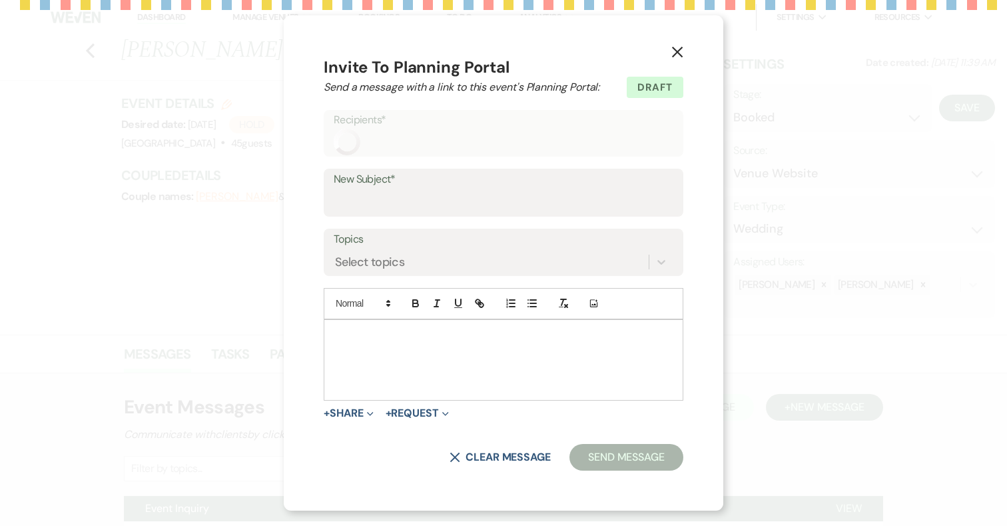
type input "Booking your event!"
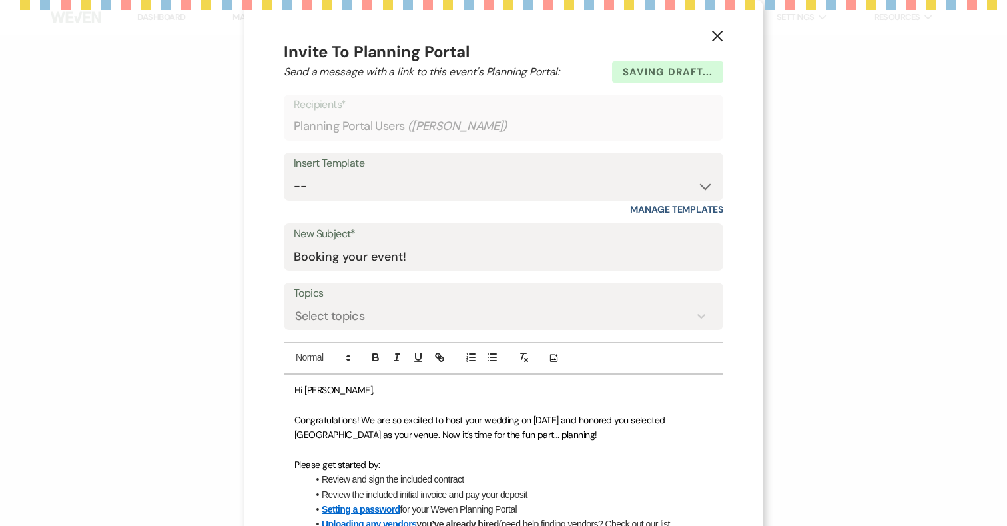
select select "3385"
click at [718, 41] on button "X" at bounding box center [717, 35] width 20 height 23
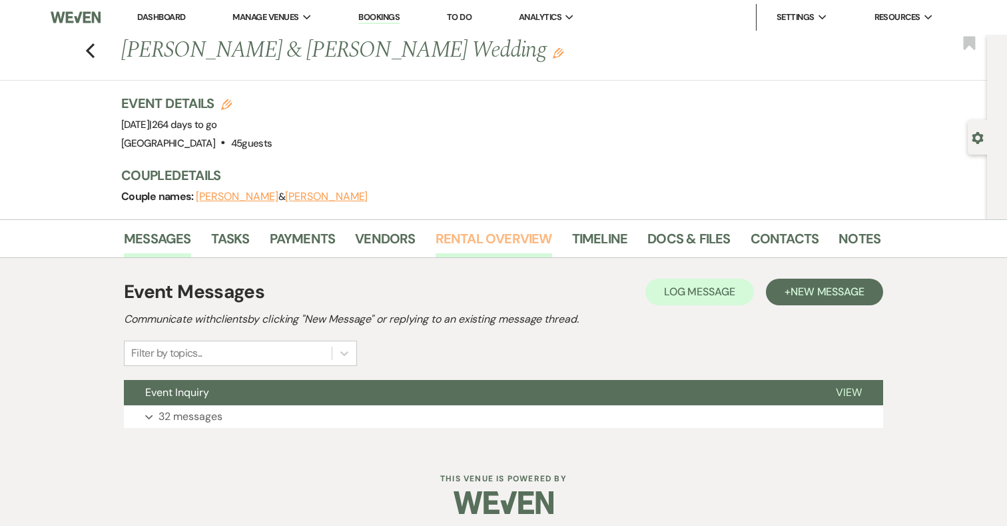
click at [525, 240] on link "Rental Overview" at bounding box center [494, 242] width 117 height 29
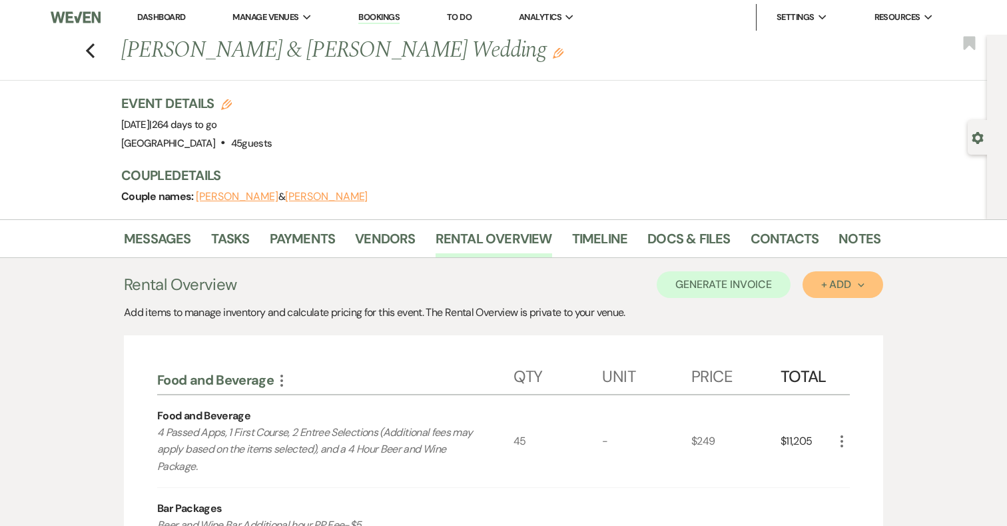
click at [847, 282] on div "+ Add Next" at bounding box center [842, 284] width 43 height 11
click at [735, 316] on div "Add items to manage inventory and calculate pricing for this event. The Rental …" at bounding box center [503, 312] width 759 height 16
click at [316, 239] on link "Payments" at bounding box center [303, 242] width 66 height 29
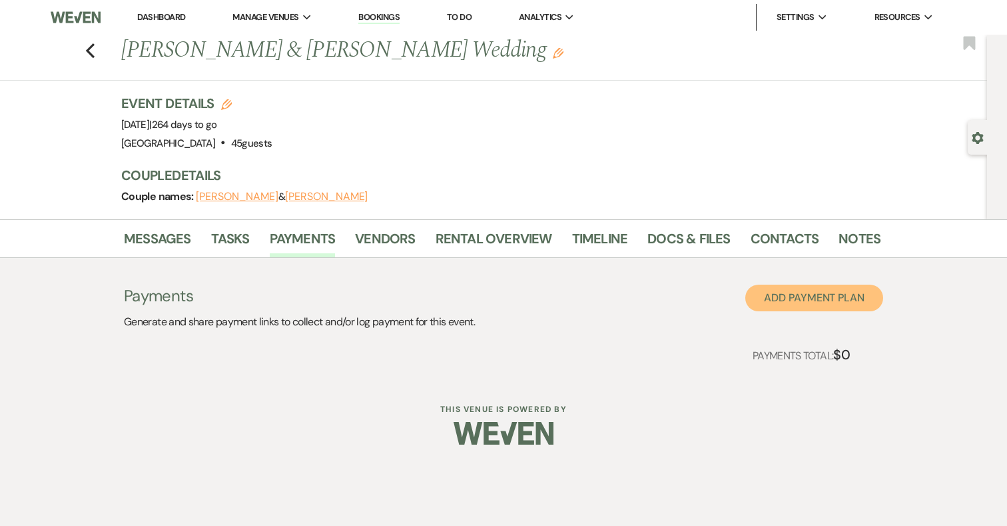
click at [814, 304] on button "Add Payment Plan" at bounding box center [814, 297] width 138 height 27
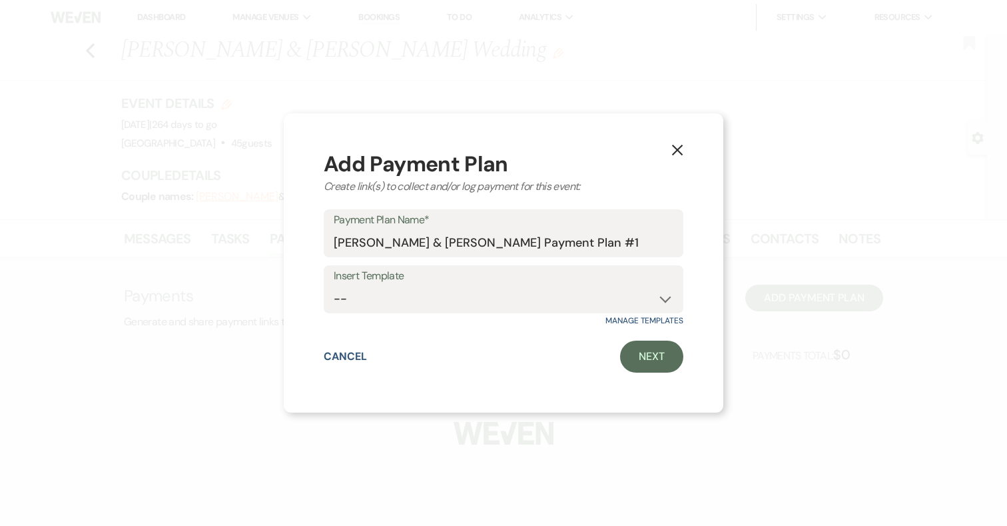
click at [523, 292] on select "-- Standard Wedding" at bounding box center [504, 299] width 340 height 26
select select "160"
click at [655, 354] on link "Next" at bounding box center [651, 356] width 63 height 32
select select "2"
select select "flat"
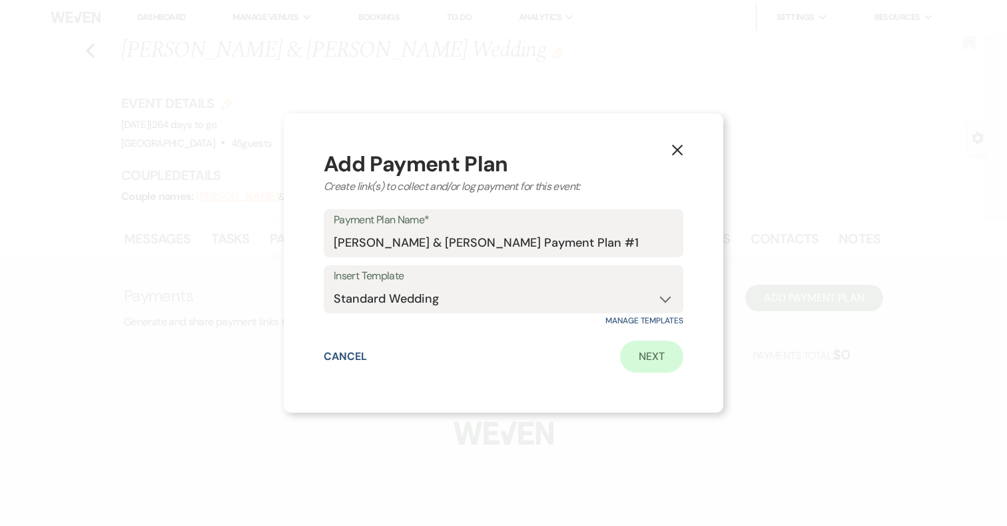
select select "true"
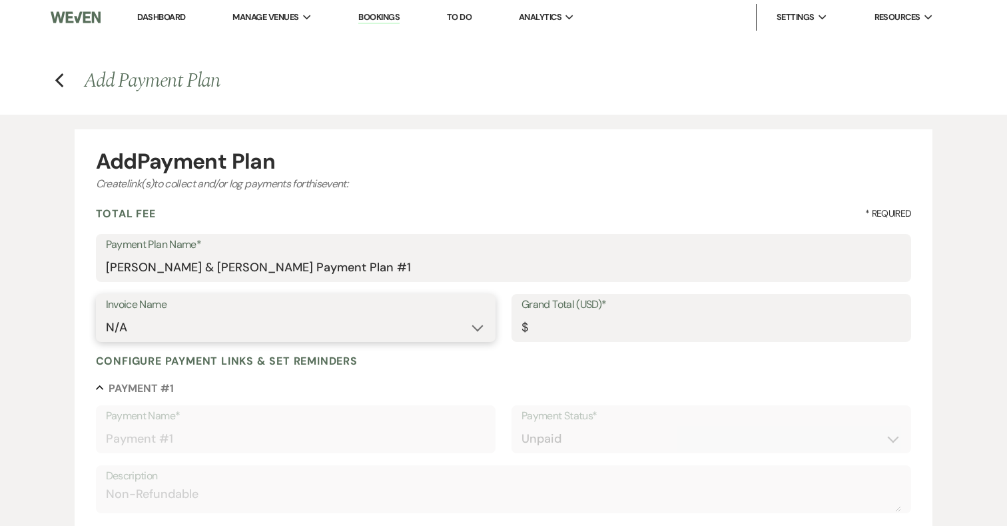
click at [288, 326] on select "N/A Invoice #1 [DATE]" at bounding box center [296, 327] width 380 height 26
select select "27481"
type input "24995.00"
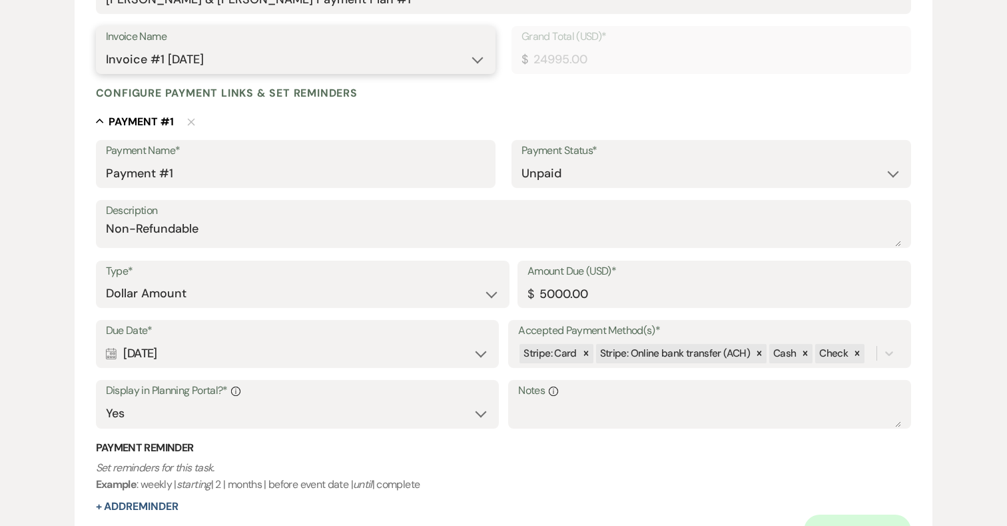
scroll to position [273, 0]
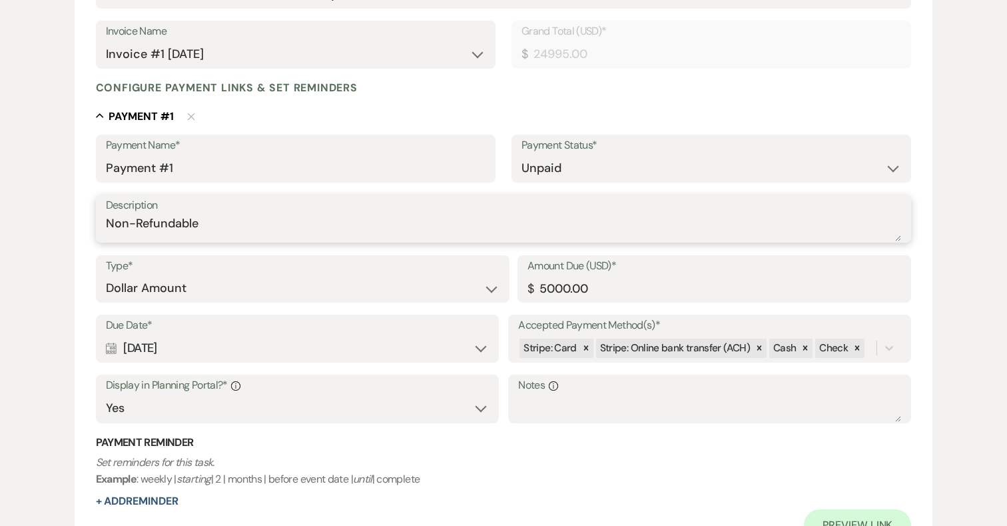
click at [212, 220] on textarea "Non-Refundable" at bounding box center [504, 228] width 796 height 27
click at [586, 349] on icon at bounding box center [586, 348] width 5 height 5
type textarea "Non-Refundable Deposit (3% surcharge added to all credit card transactions)"
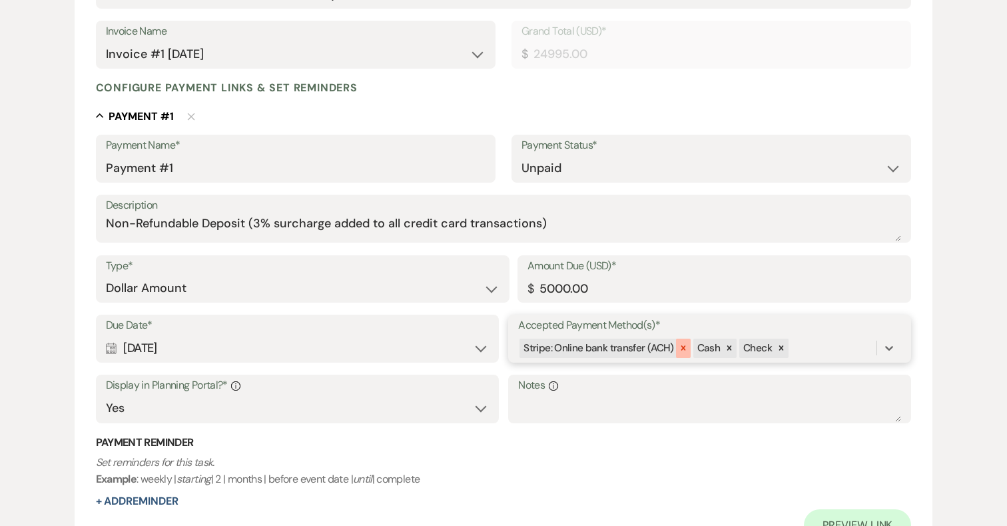
click at [680, 351] on icon at bounding box center [683, 347] width 9 height 9
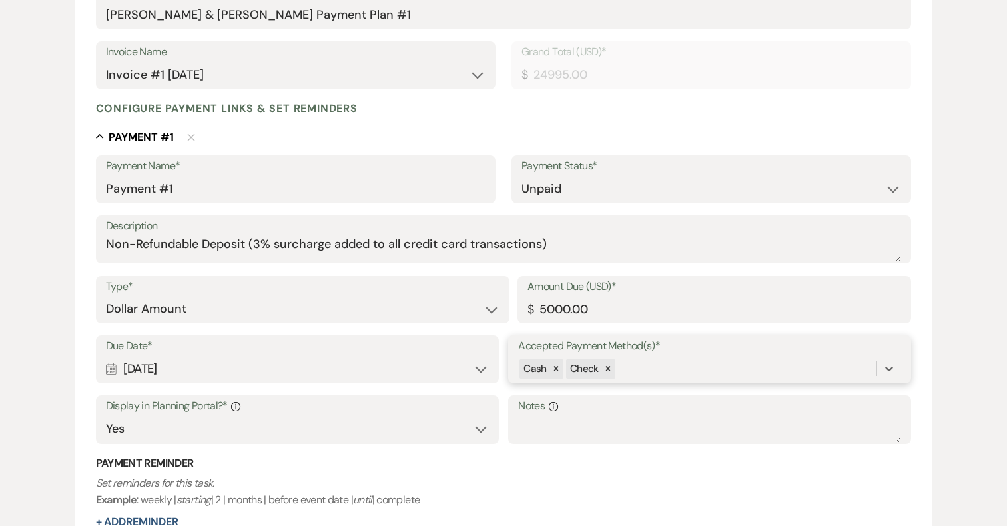
scroll to position [228, 0]
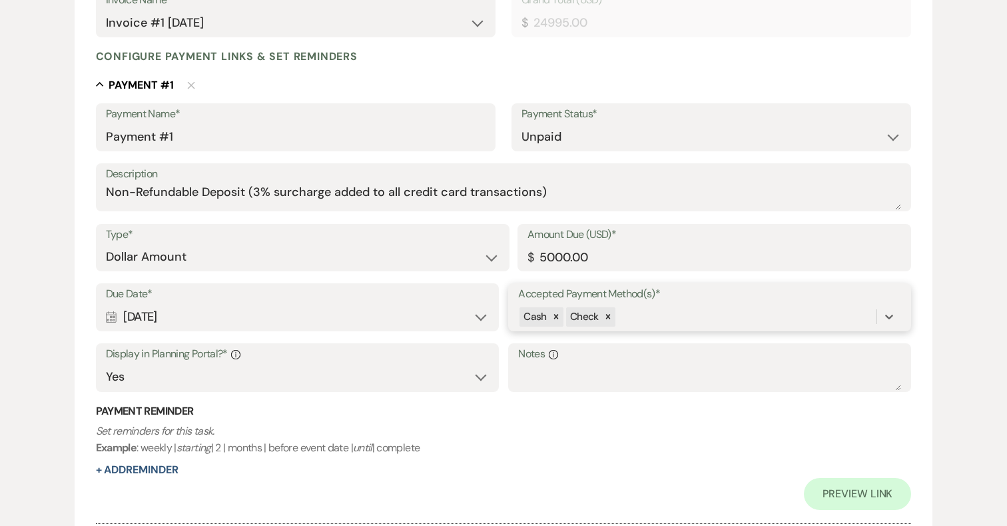
click at [640, 329] on div "option [object Object], deselected. 0 results available. Select is focused ,typ…" at bounding box center [709, 316] width 383 height 25
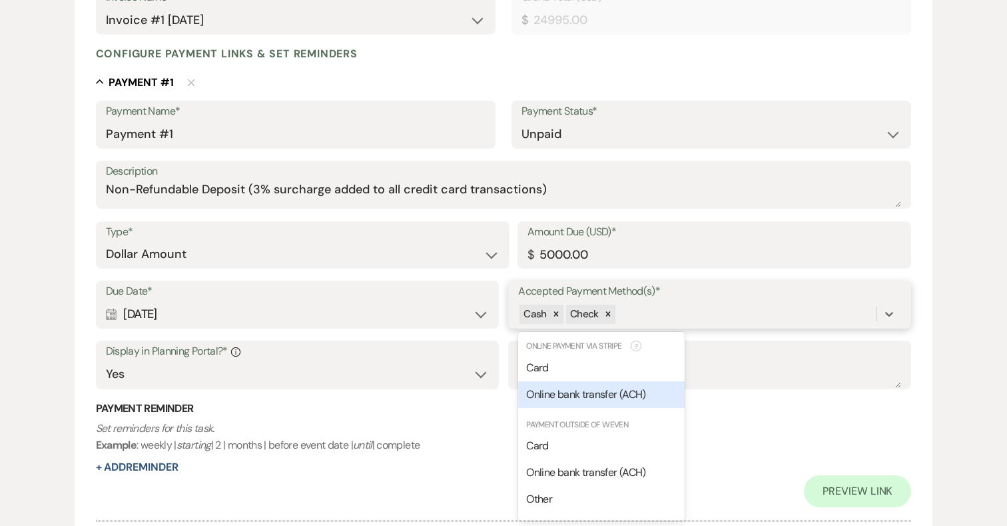
click at [628, 394] on span "Online bank transfer (ACH)" at bounding box center [585, 394] width 119 height 14
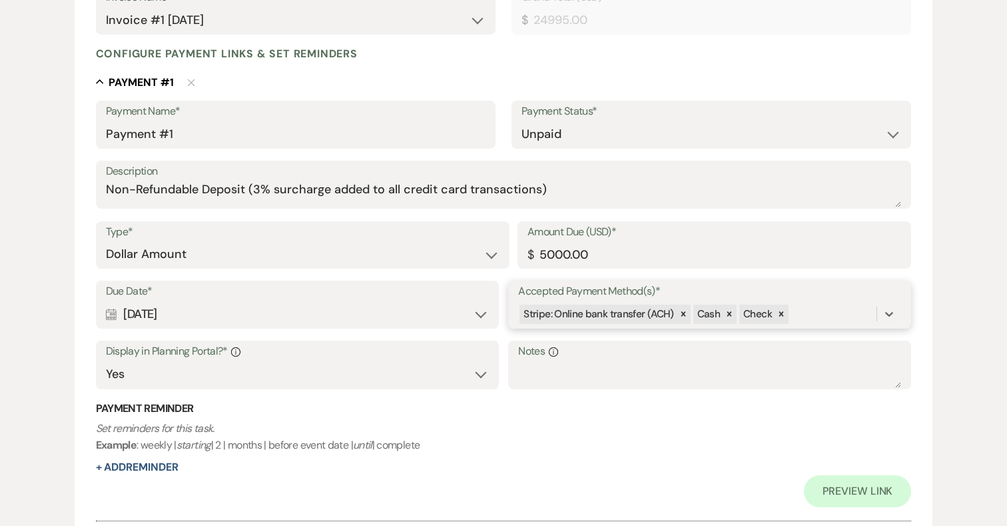
click at [806, 316] on div "Stripe: Online bank transfer (ACH) Cash Check" at bounding box center [697, 313] width 358 height 23
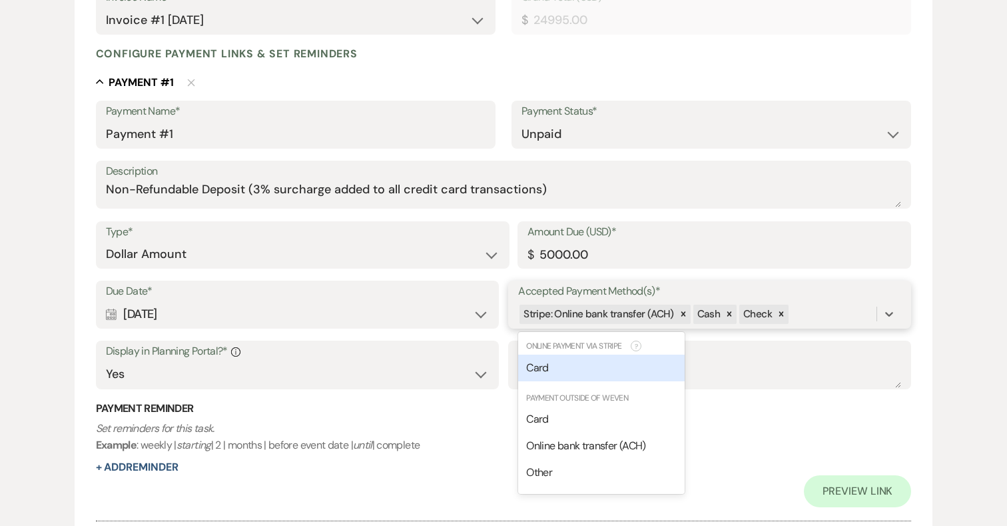
click at [566, 366] on div "Card" at bounding box center [601, 367] width 167 height 27
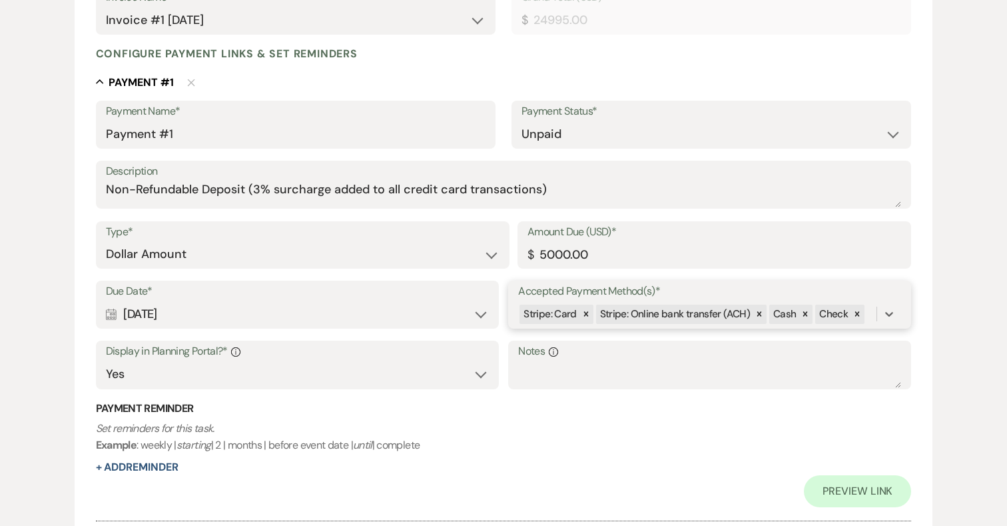
scroll to position [330, 0]
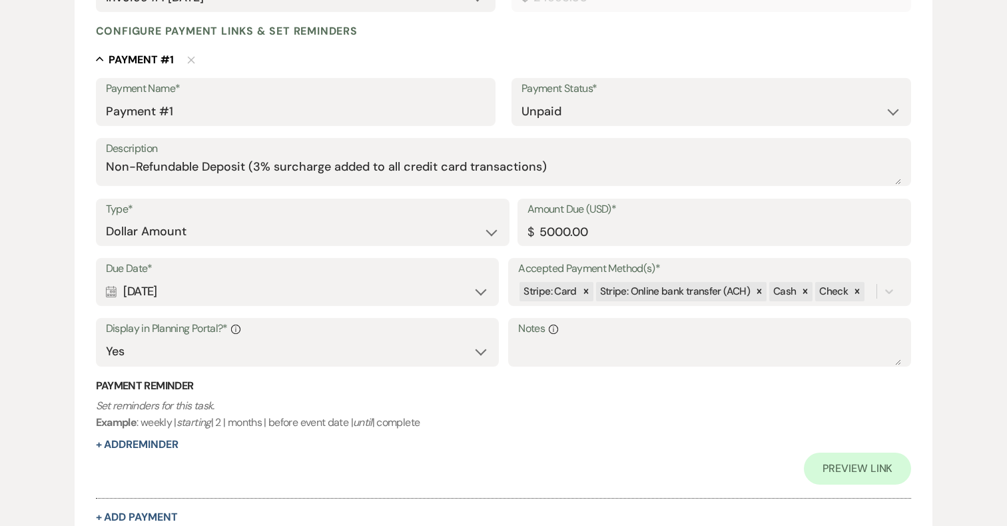
click at [322, 280] on div "Calendar [DATE] Expand" at bounding box center [297, 291] width 383 height 26
select select "day"
select select "afterBookedDate"
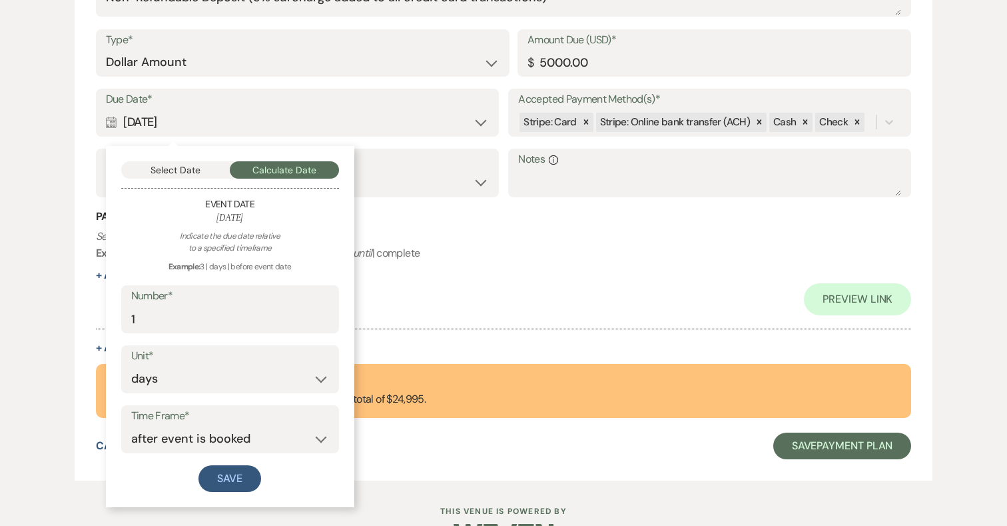
scroll to position [507, 0]
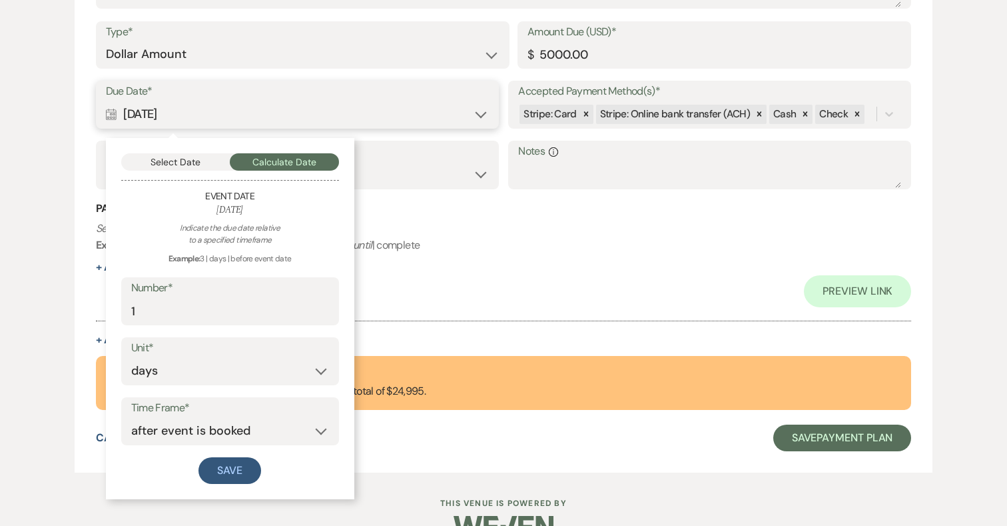
click at [207, 159] on button "Select Date" at bounding box center [175, 161] width 109 height 17
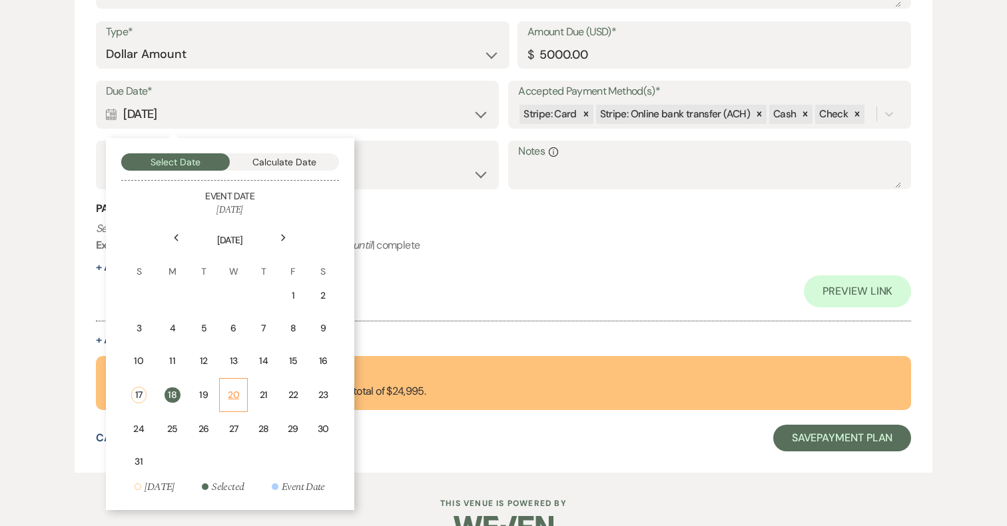
click at [233, 389] on div "20" at bounding box center [233, 395] width 11 height 14
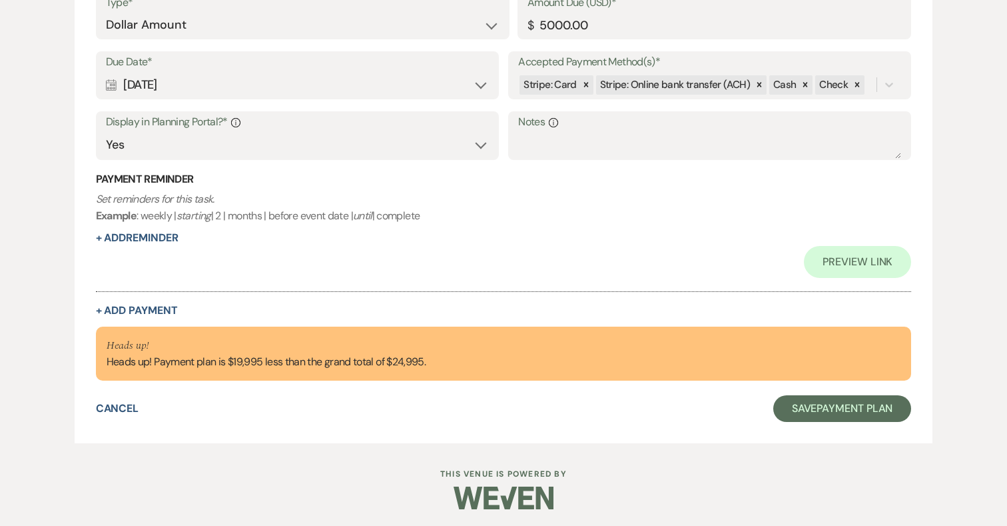
scroll to position [539, 0]
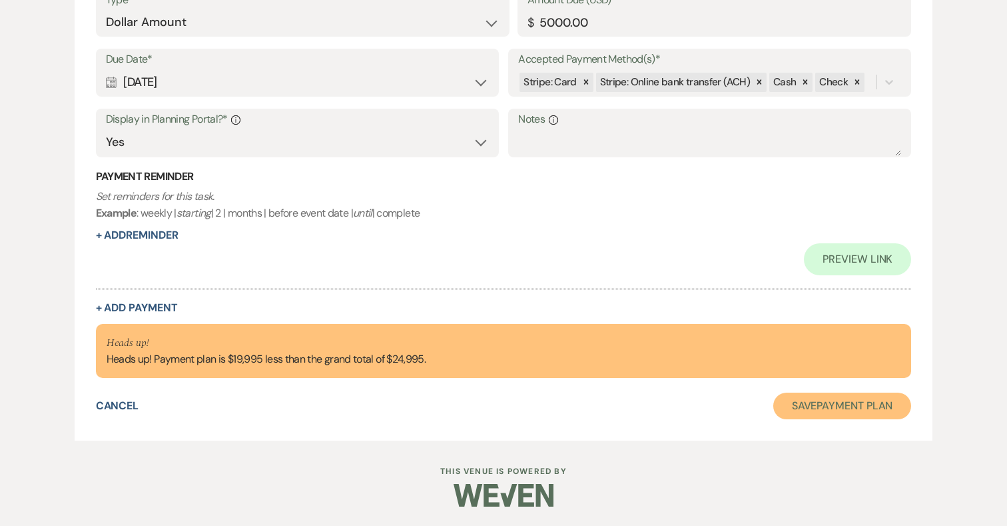
click at [828, 405] on button "Save Payment Plan" at bounding box center [842, 405] width 139 height 27
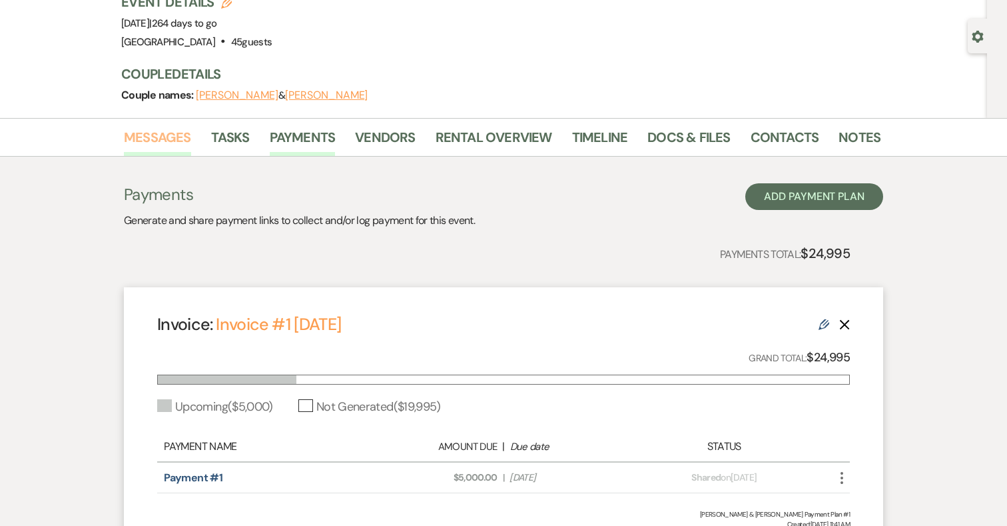
click at [146, 139] on link "Messages" at bounding box center [157, 141] width 67 height 29
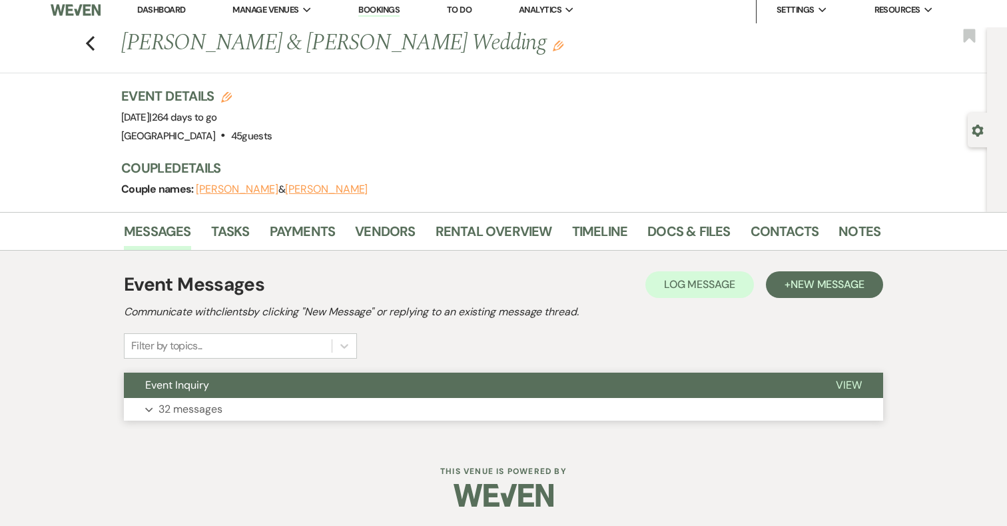
click at [216, 419] on button "Expand 32 messages" at bounding box center [503, 409] width 759 height 23
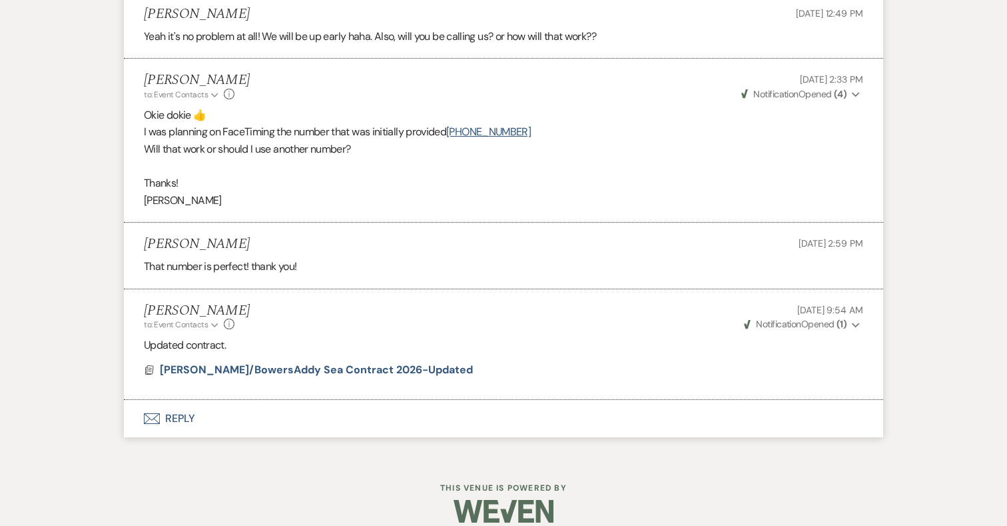
click at [179, 400] on button "Envelope Reply" at bounding box center [503, 418] width 759 height 37
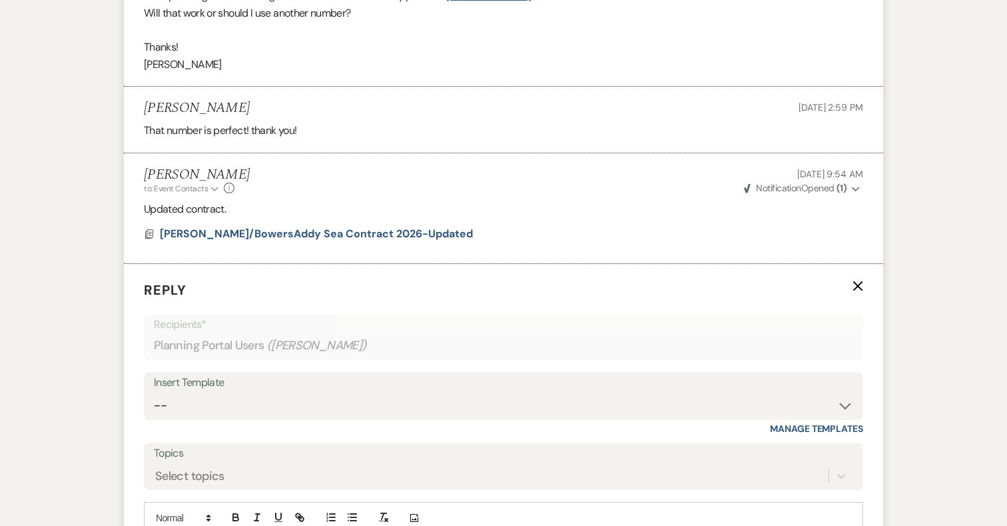
scroll to position [5157, 0]
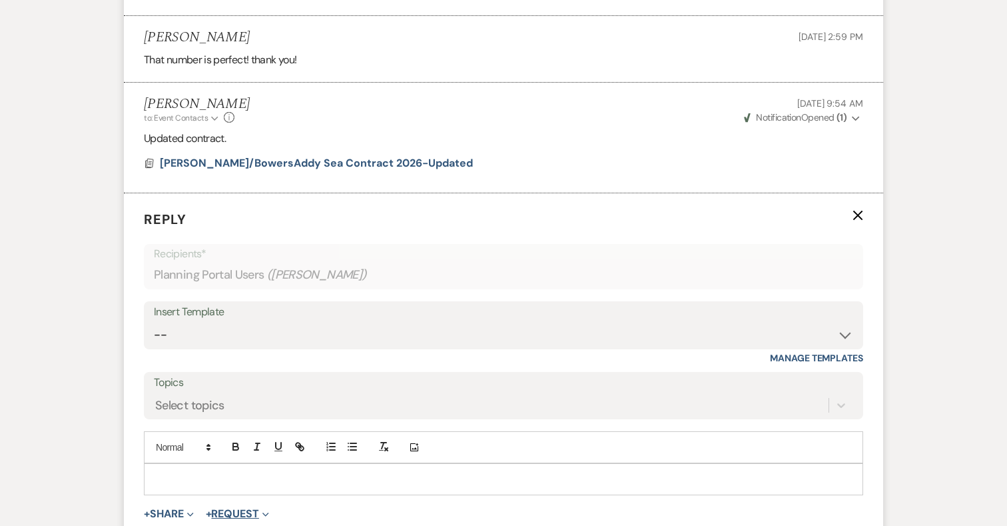
click at [223, 508] on button "+ Request Expand" at bounding box center [237, 513] width 63 height 11
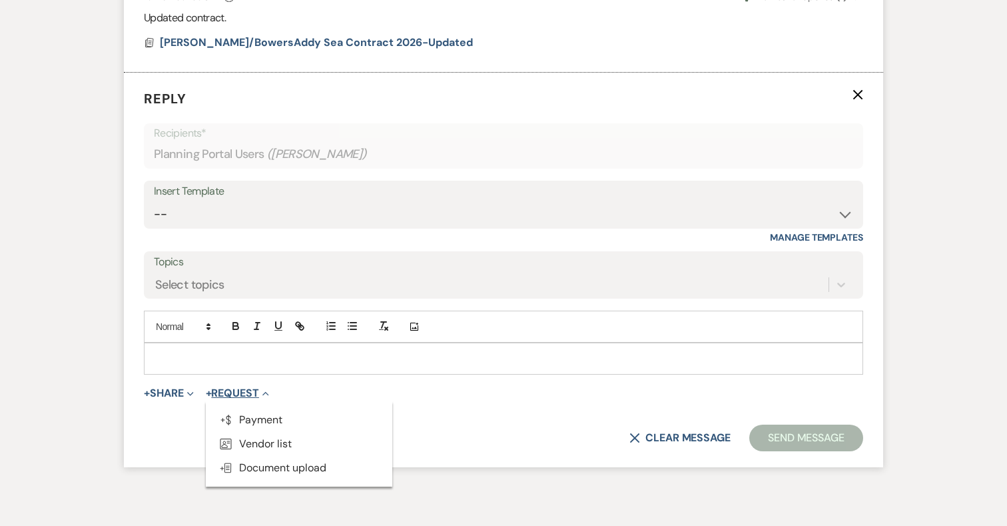
scroll to position [5323, 0]
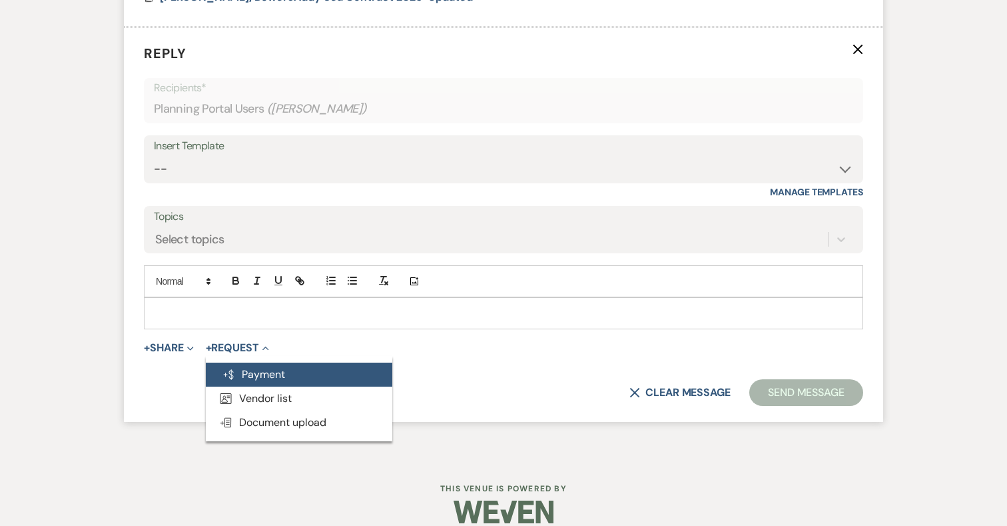
click at [272, 362] on button "Generate Payment Payment" at bounding box center [299, 374] width 187 height 24
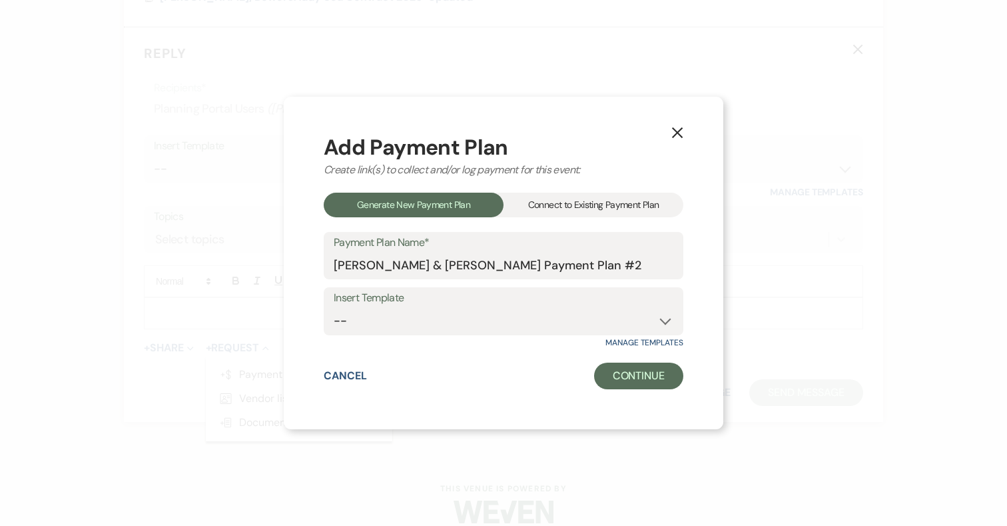
click at [570, 211] on div "Connect to Existing Payment Plan" at bounding box center [594, 205] width 180 height 25
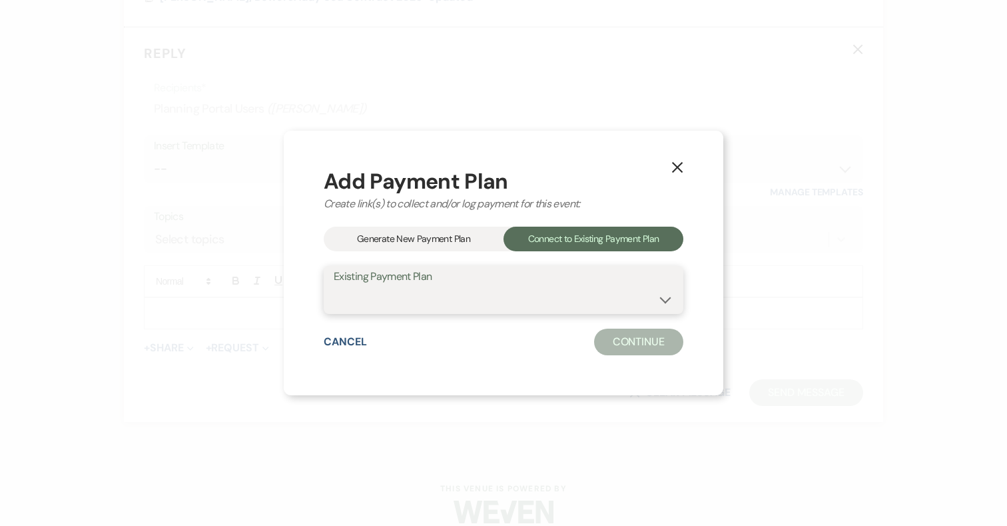
click at [484, 306] on select "[PERSON_NAME] & [PERSON_NAME] Payment Plan #1" at bounding box center [504, 299] width 340 height 26
select select "24759"
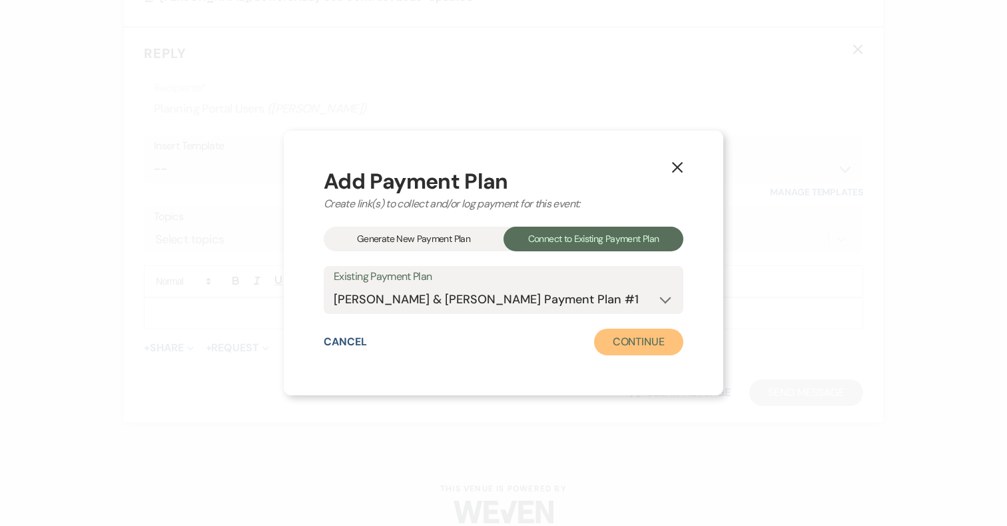
click at [622, 339] on button "Continue" at bounding box center [638, 341] width 89 height 27
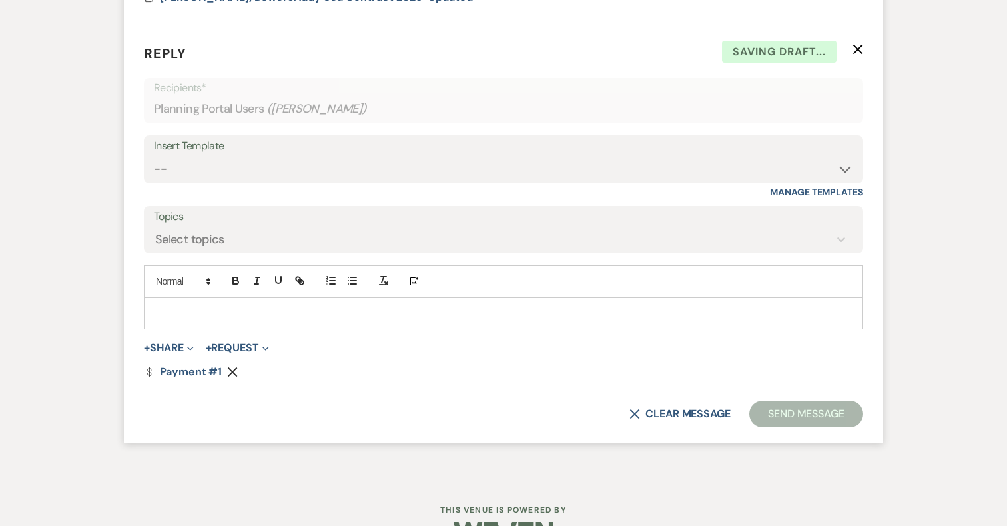
click at [205, 306] on p at bounding box center [504, 313] width 698 height 15
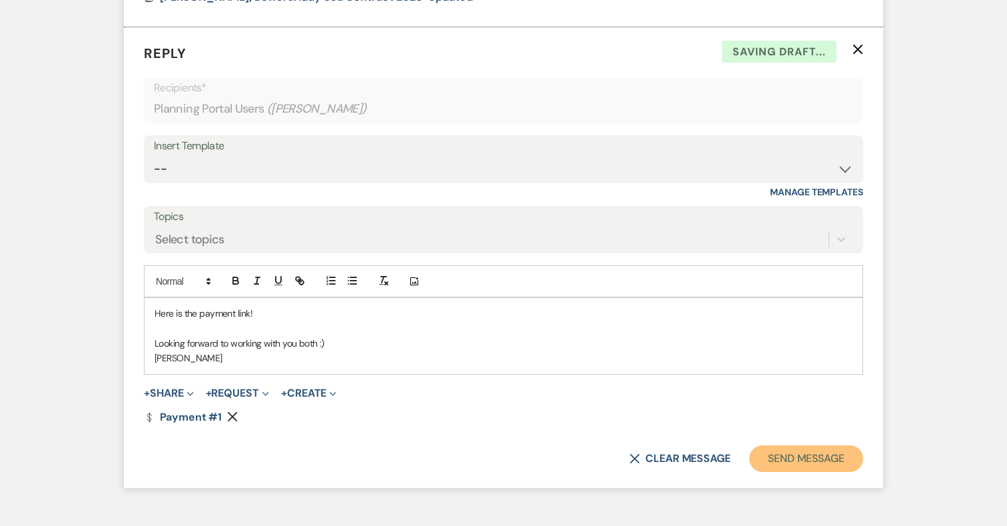
click at [777, 445] on button "Send Message" at bounding box center [806, 458] width 114 height 27
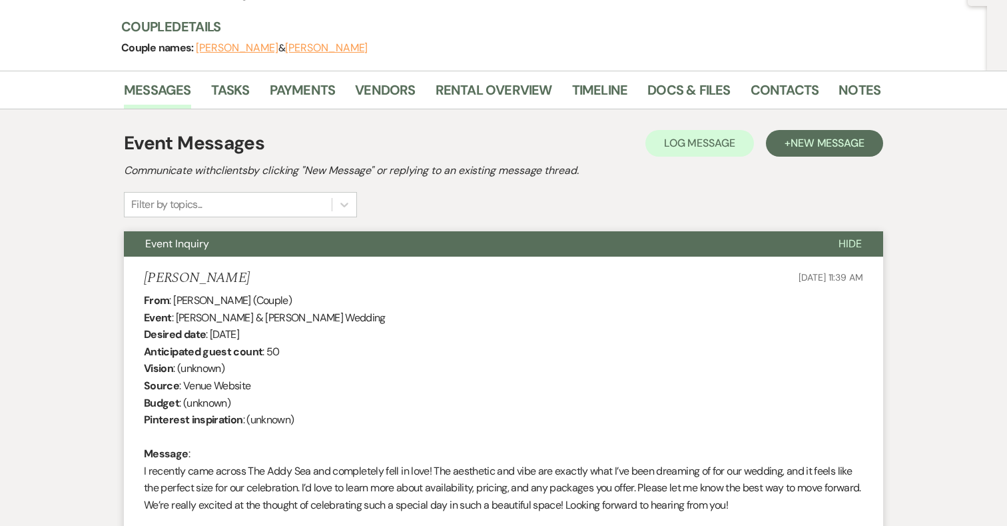
scroll to position [0, 0]
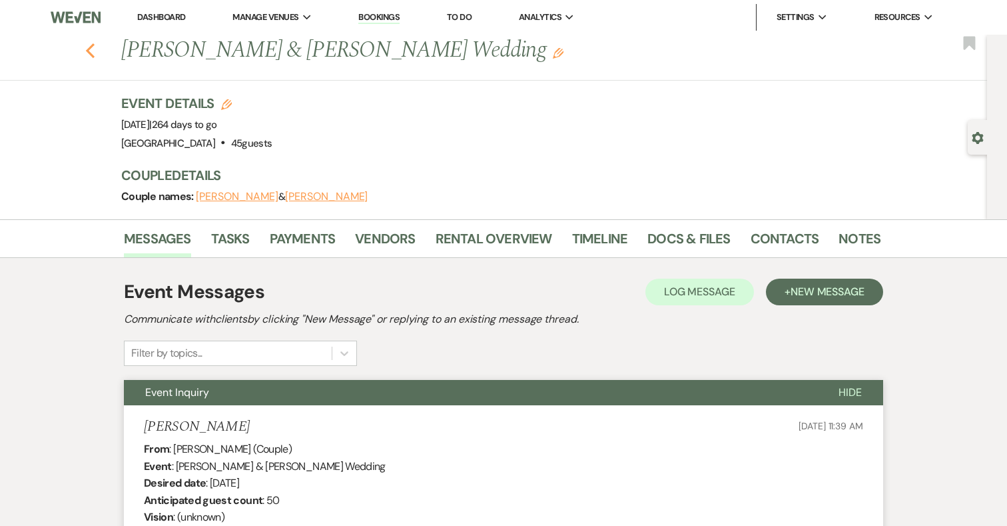
click at [89, 50] on use "button" at bounding box center [90, 50] width 9 height 15
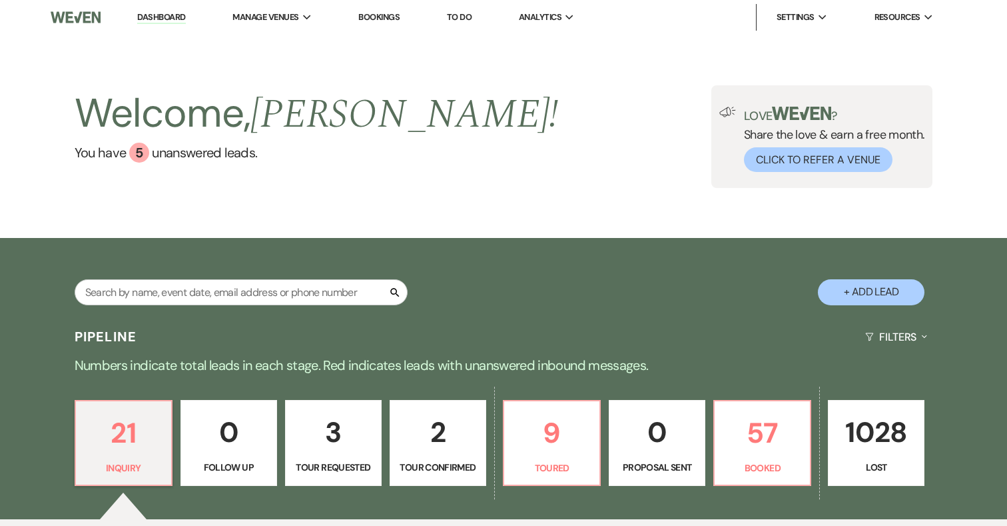
click at [446, 436] on p "2" at bounding box center [437, 432] width 79 height 45
select select "4"
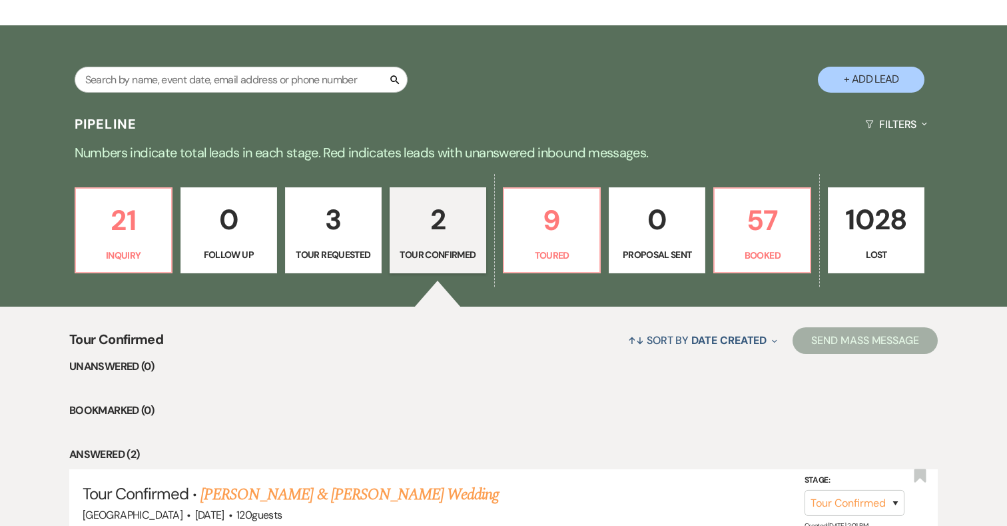
scroll to position [212, 0]
